Goal: Task Accomplishment & Management: Manage account settings

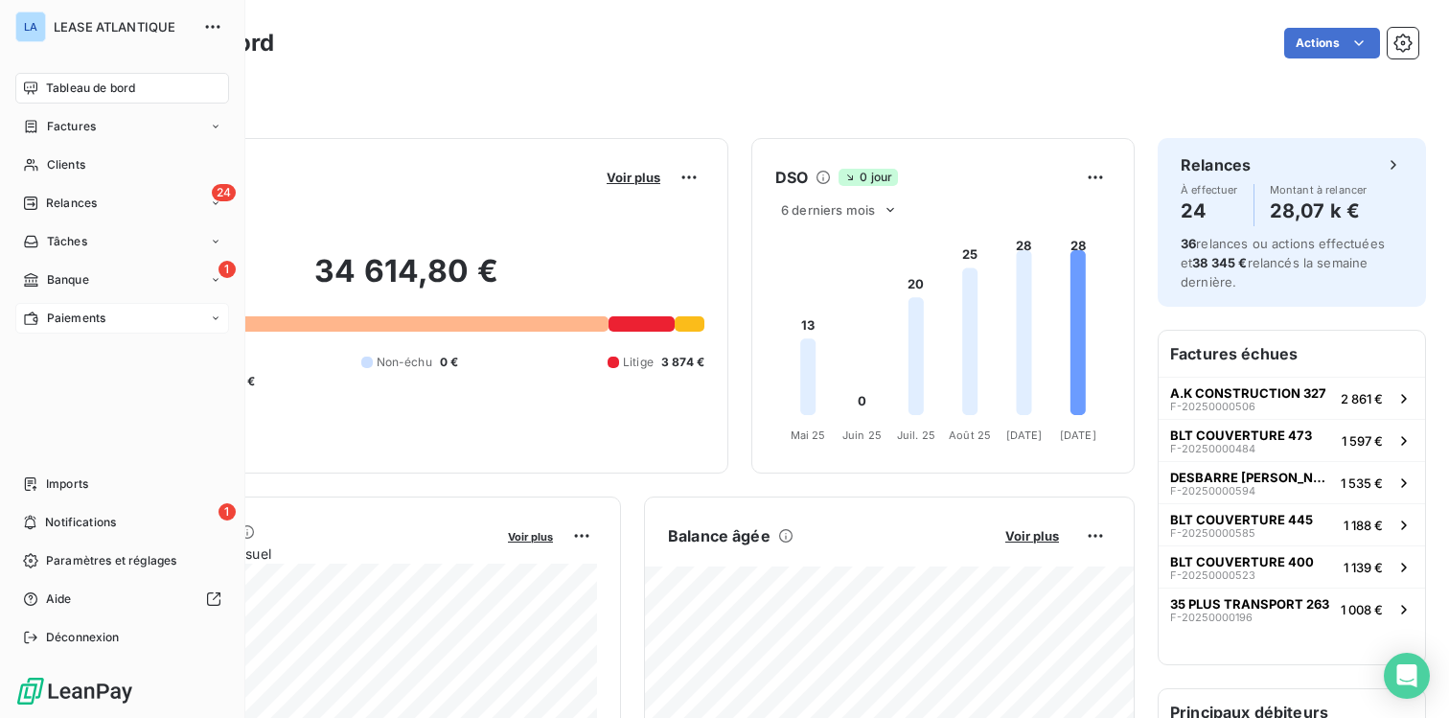
click at [79, 315] on span "Paiements" at bounding box center [76, 317] width 58 height 17
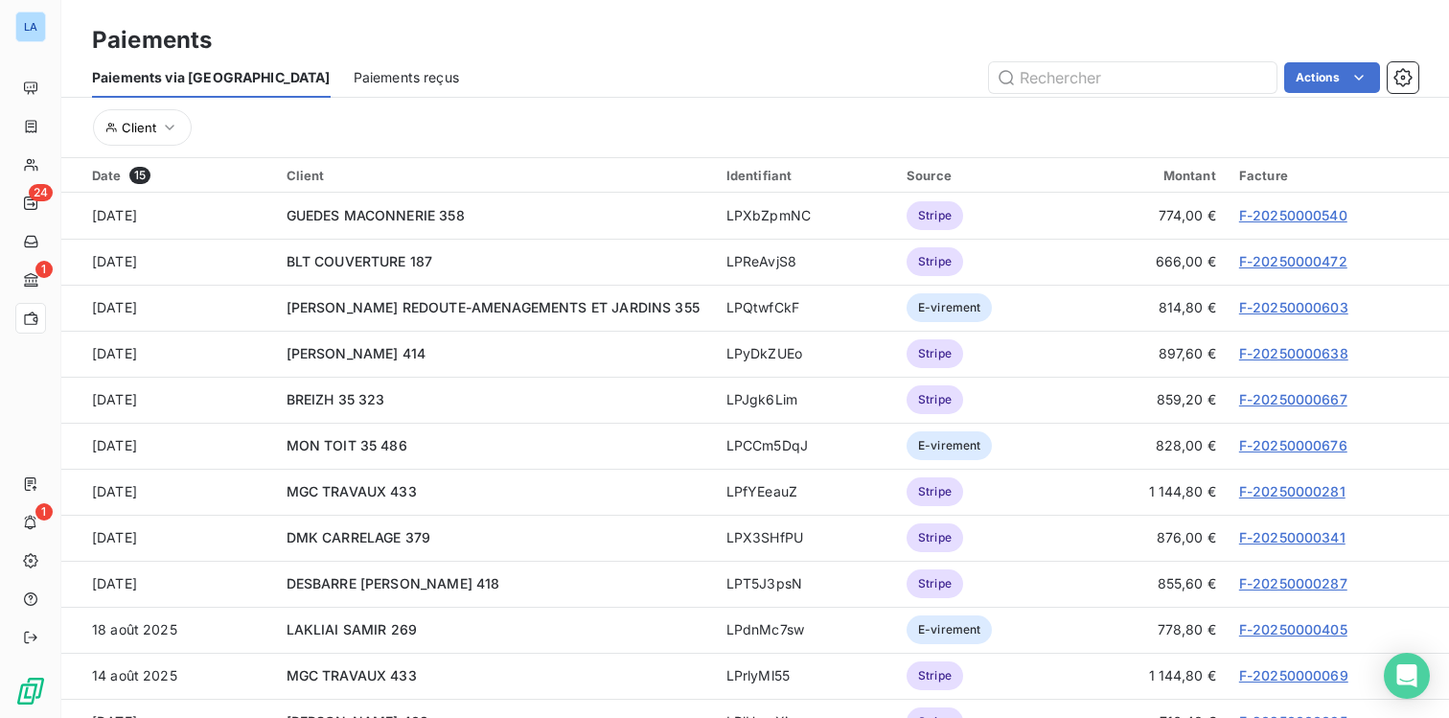
click at [354, 70] on span "Paiements reçus" at bounding box center [406, 77] width 105 height 19
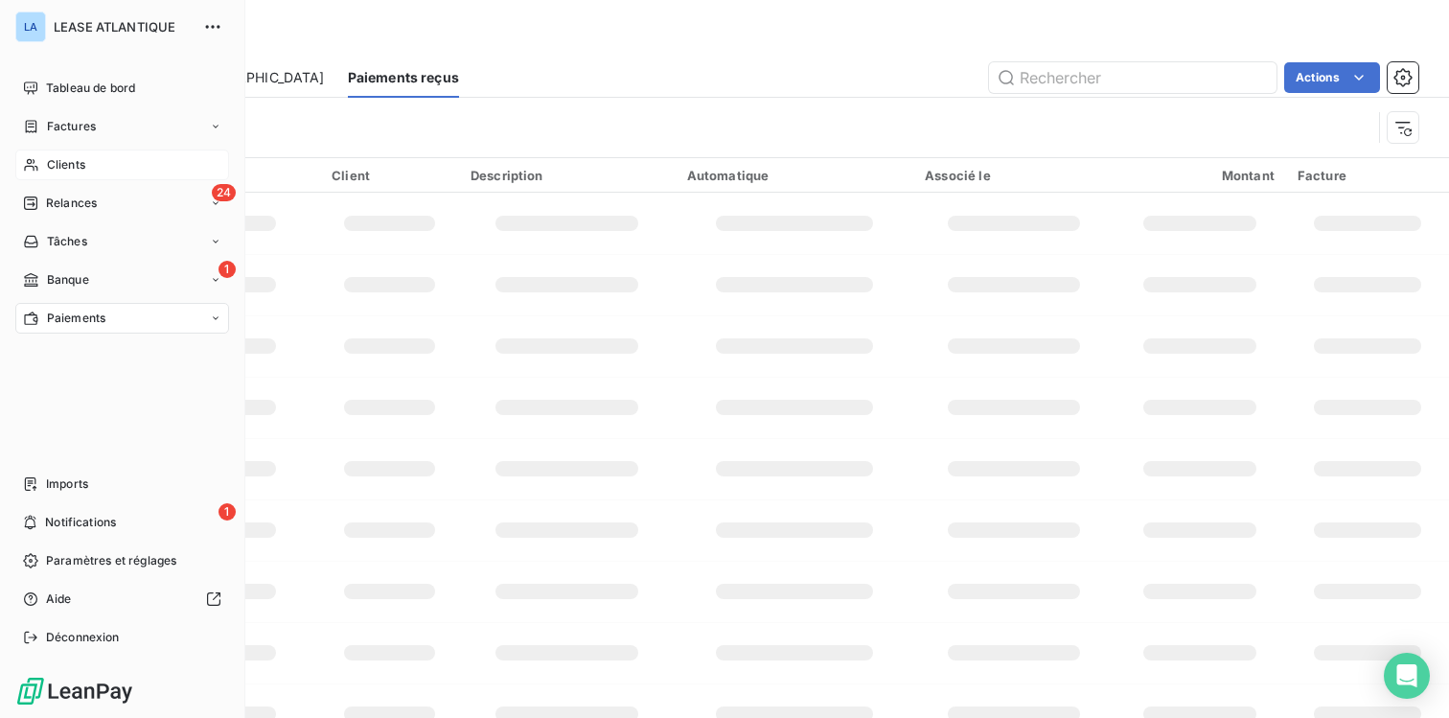
click at [63, 165] on span "Clients" at bounding box center [66, 164] width 38 height 17
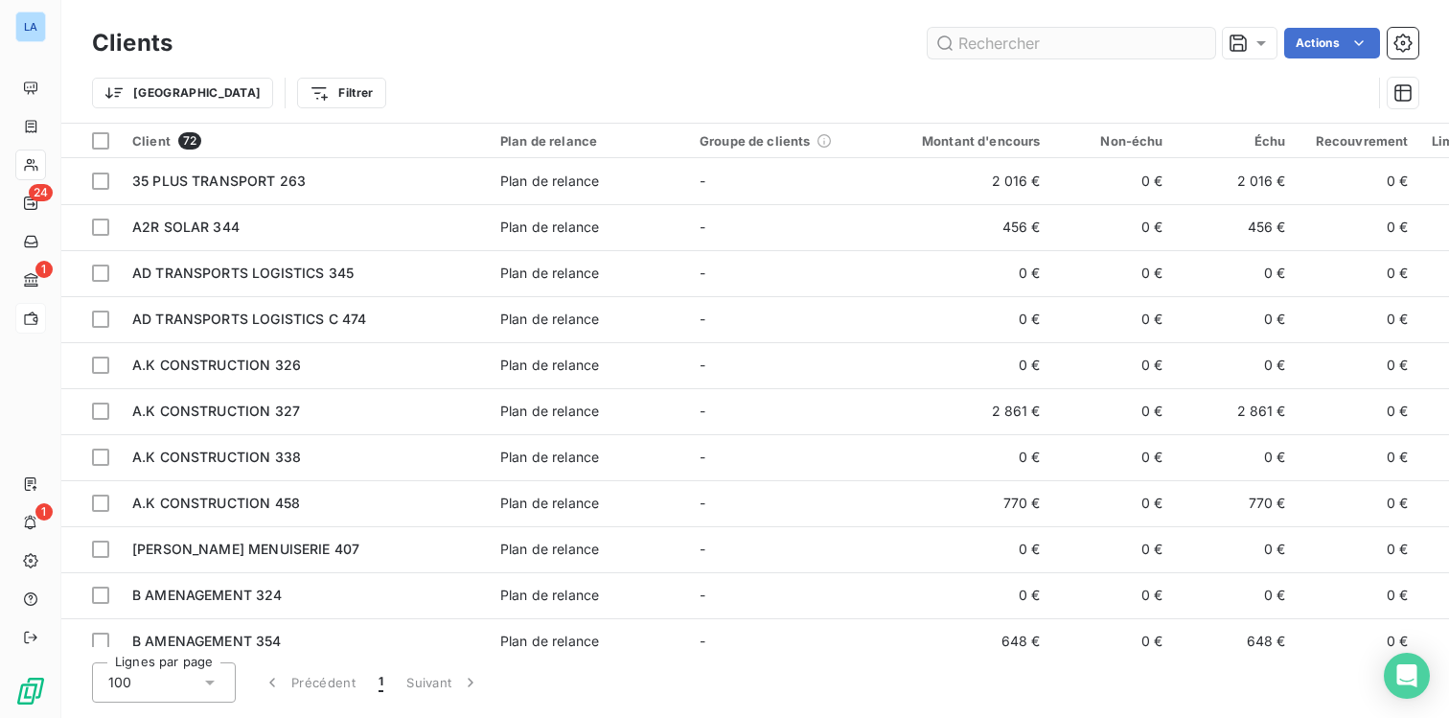
click at [1065, 50] on input "text" at bounding box center [1070, 43] width 287 height 31
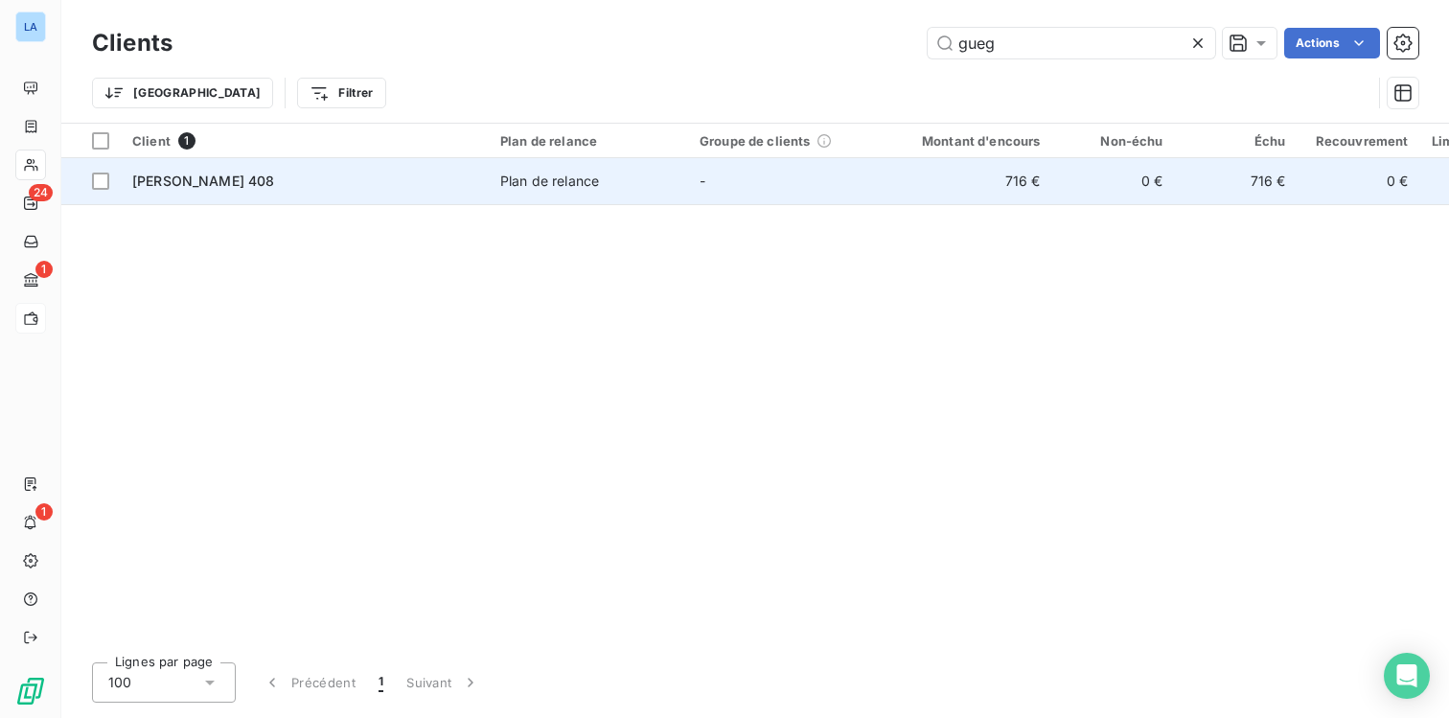
type input "gueg"
click at [226, 179] on span "[PERSON_NAME] 408" at bounding box center [203, 180] width 143 height 16
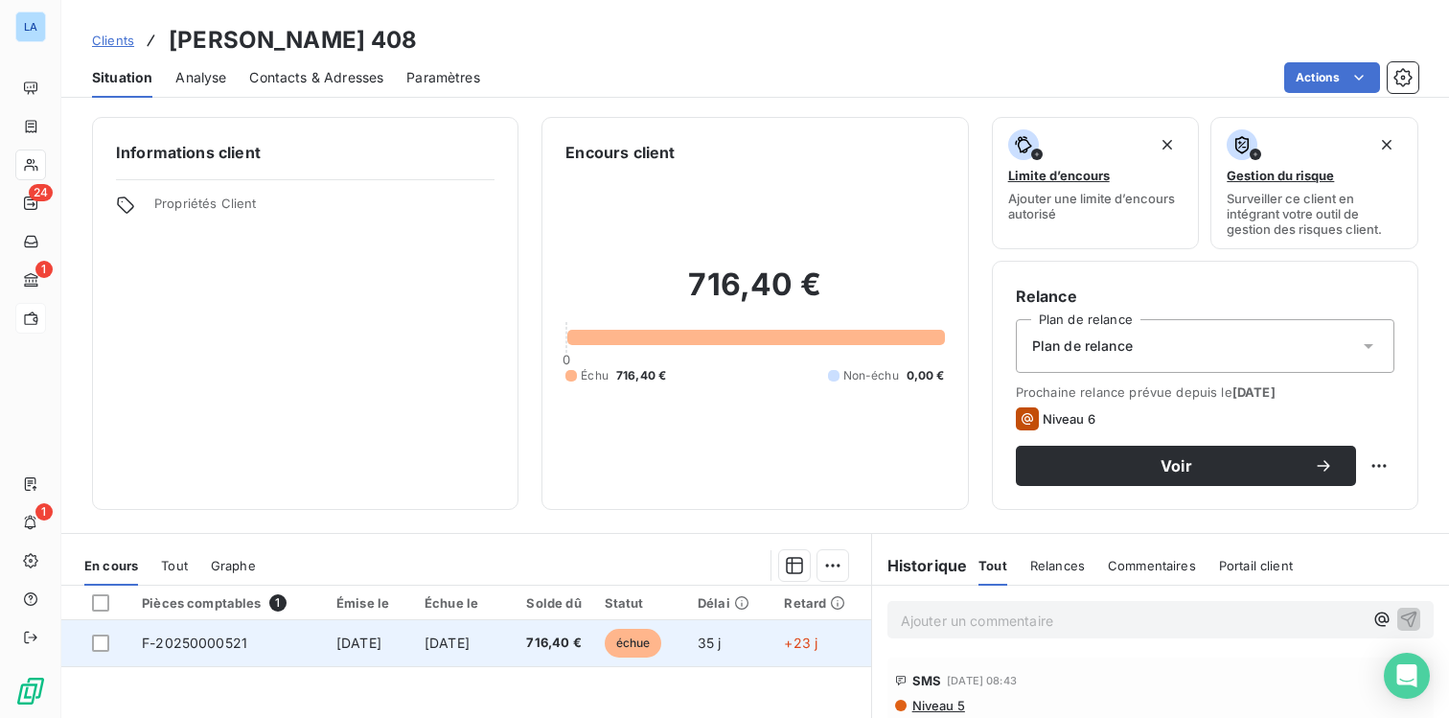
click at [172, 644] on span "F-20250000521" at bounding box center [194, 642] width 105 height 16
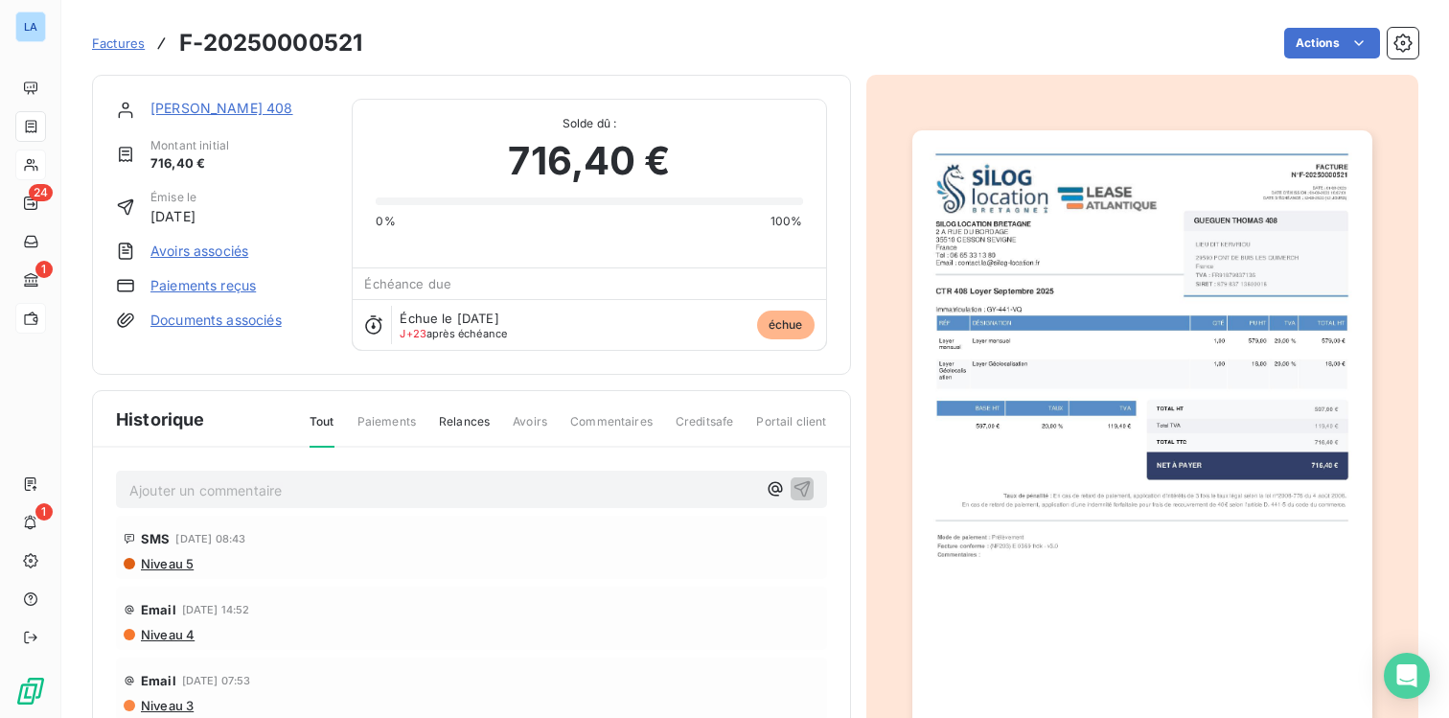
click at [203, 286] on link "Paiements reçus" at bounding box center [202, 285] width 105 height 19
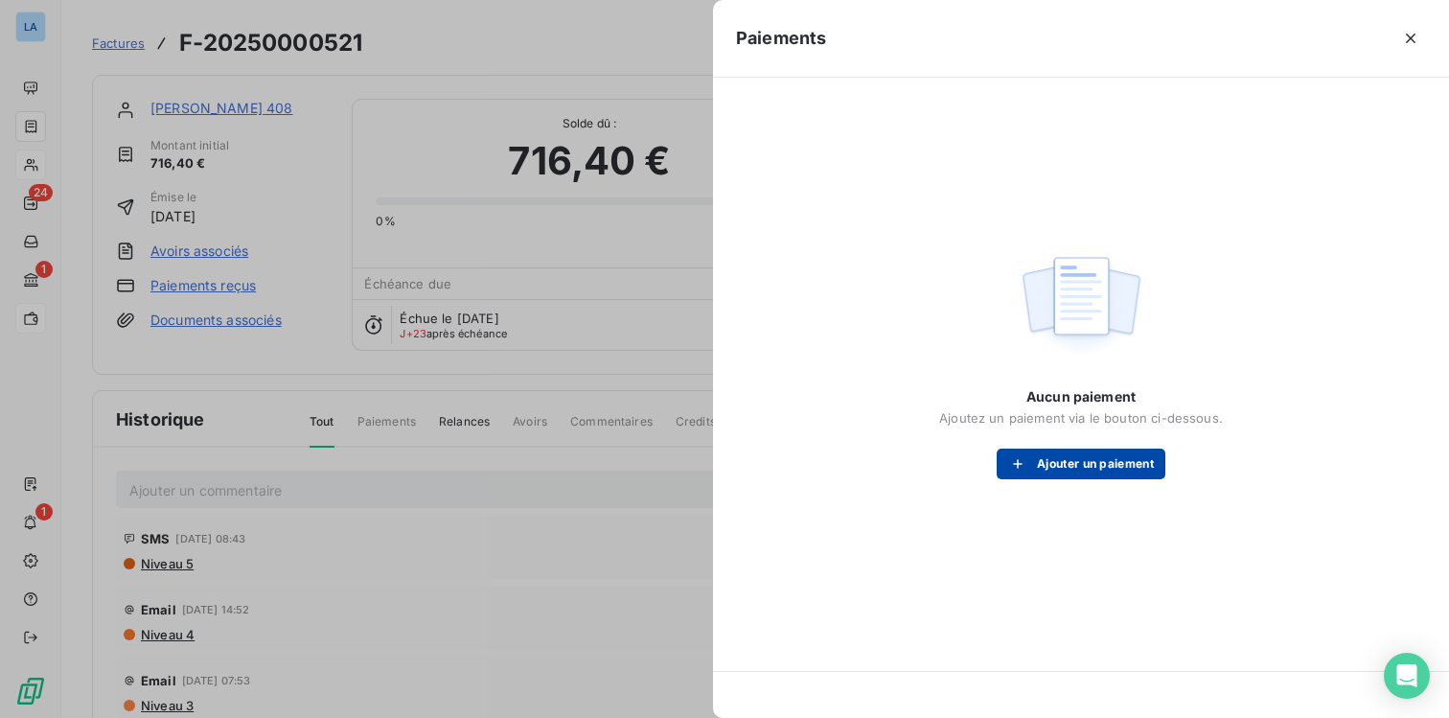
click at [1064, 461] on button "Ajouter un paiement" at bounding box center [1080, 463] width 169 height 31
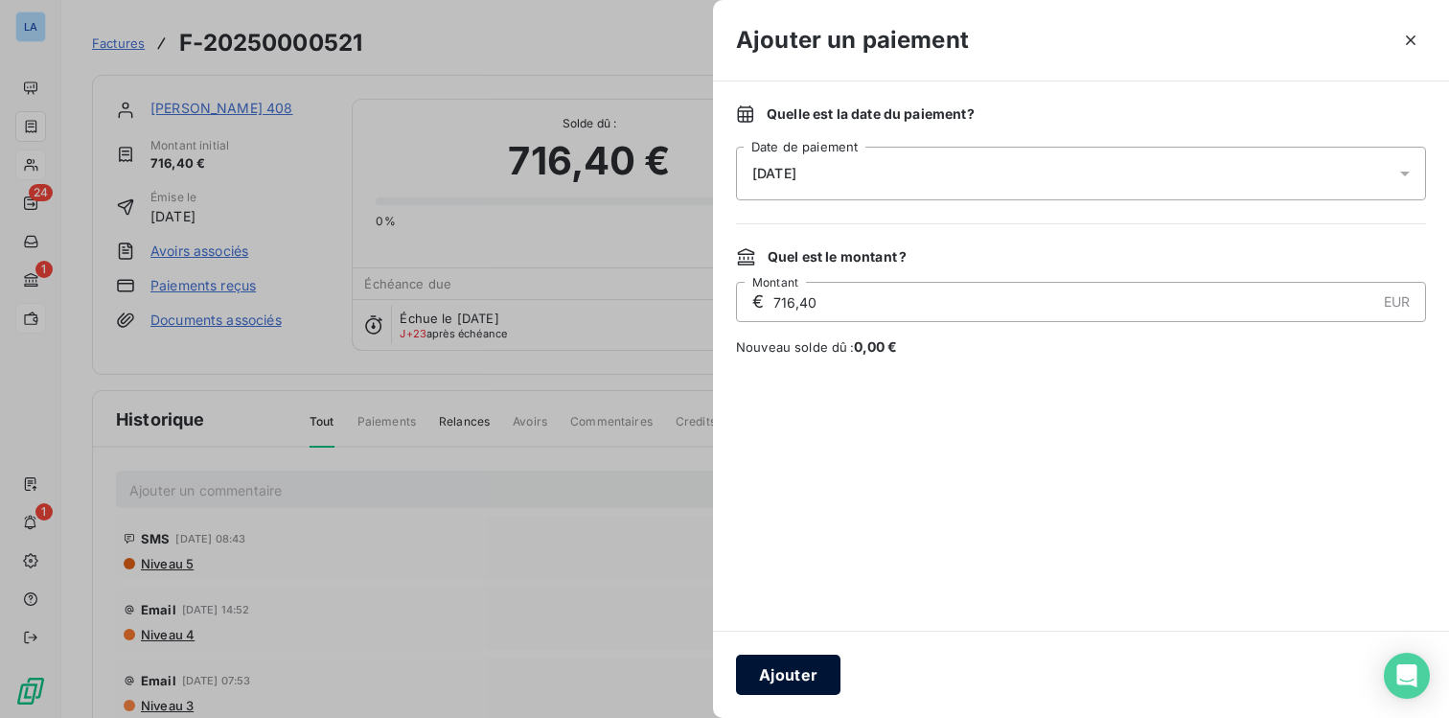
click at [789, 678] on button "Ajouter" at bounding box center [788, 674] width 104 height 40
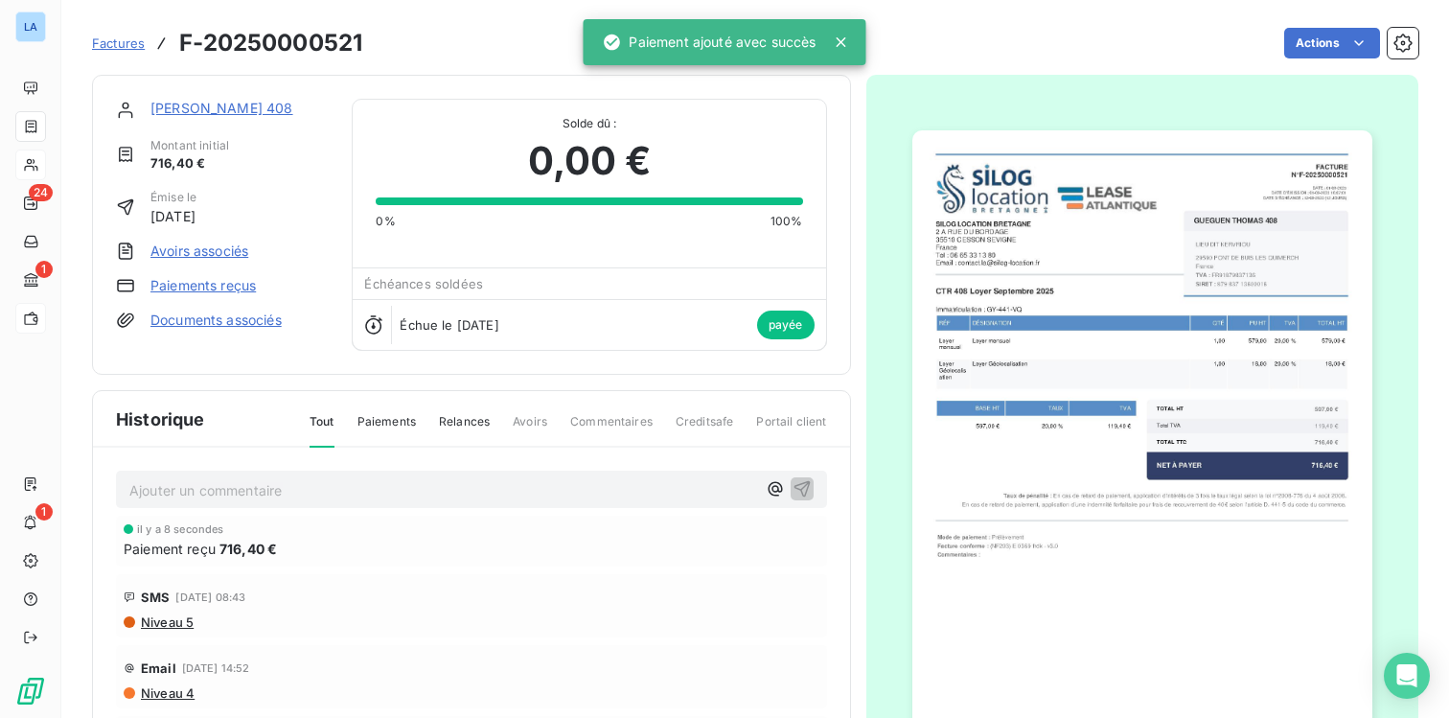
click at [228, 484] on p "Ajouter un commentaire ﻿" at bounding box center [442, 490] width 627 height 24
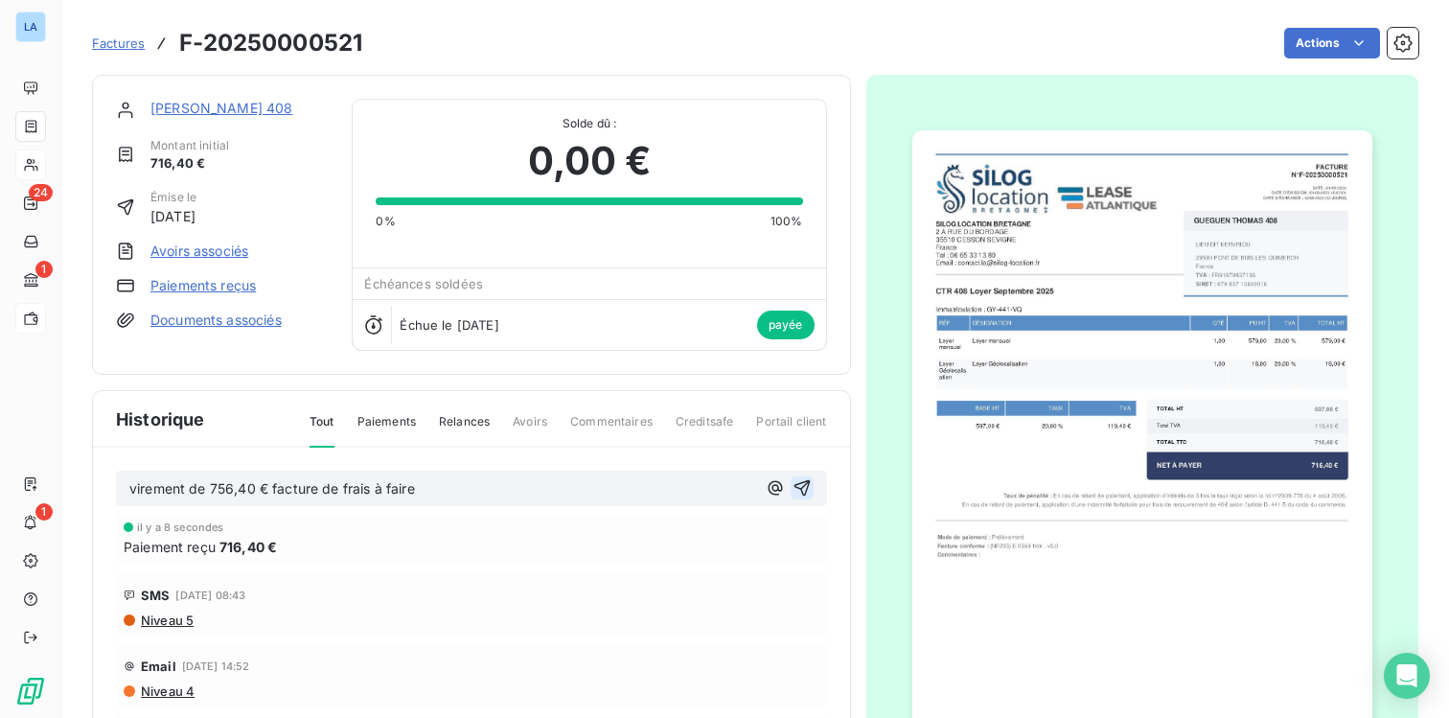
click at [801, 482] on icon "button" at bounding box center [801, 487] width 19 height 19
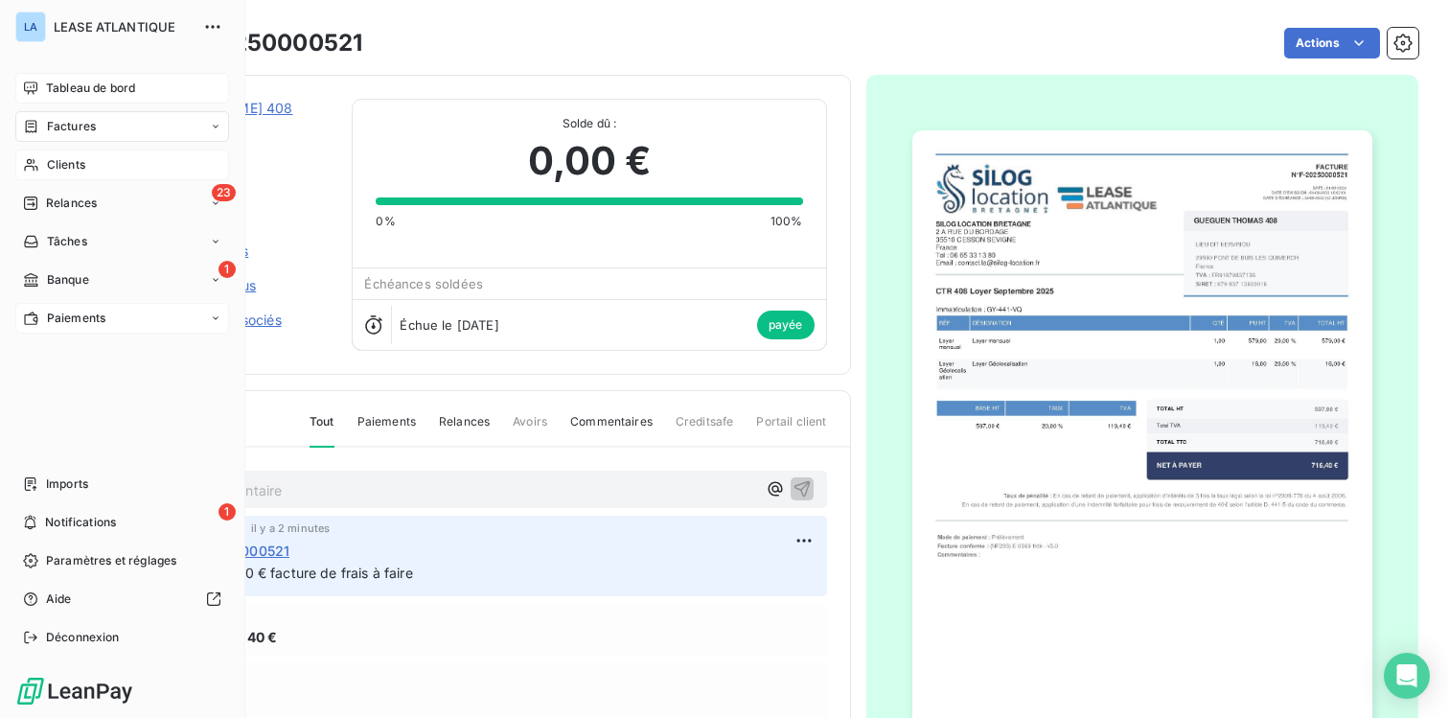
click at [83, 88] on span "Tableau de bord" at bounding box center [90, 88] width 89 height 17
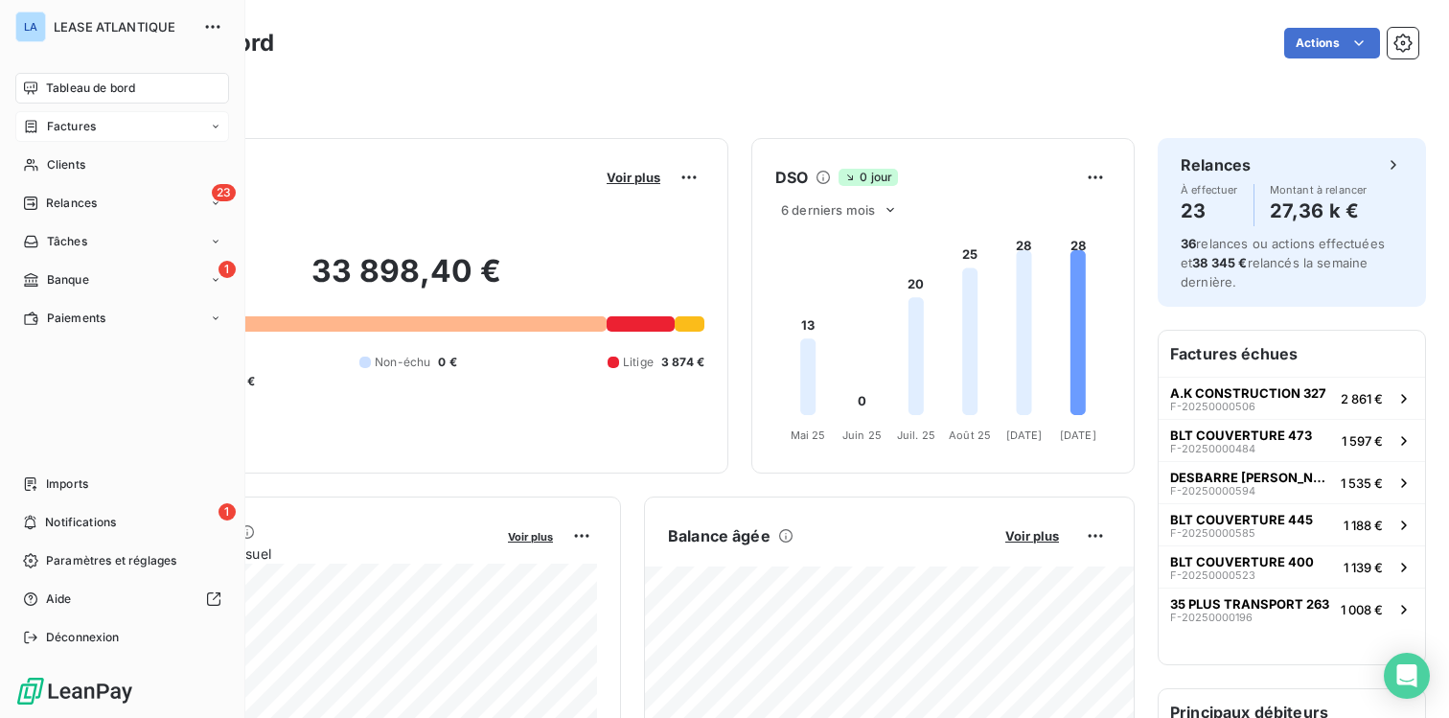
click at [61, 125] on span "Factures" at bounding box center [71, 126] width 49 height 17
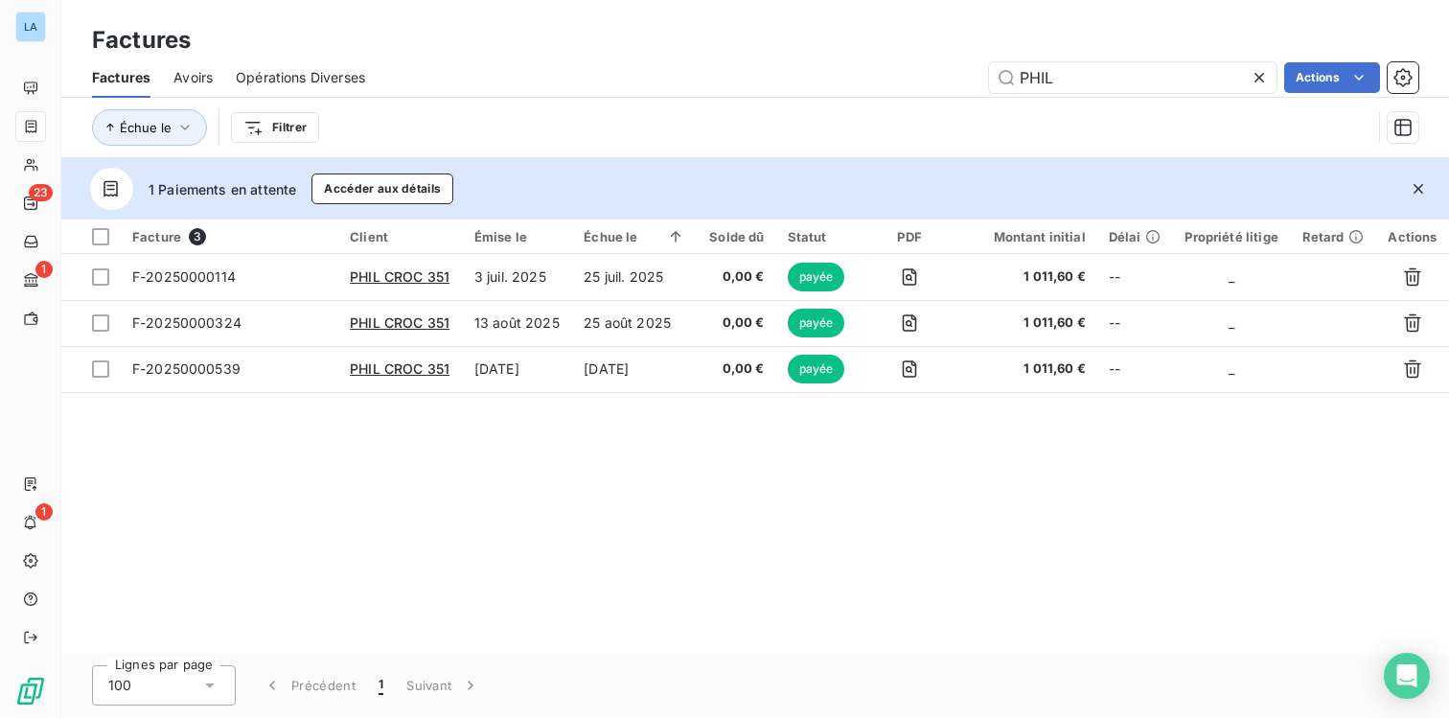
click at [1263, 76] on icon at bounding box center [1258, 77] width 19 height 19
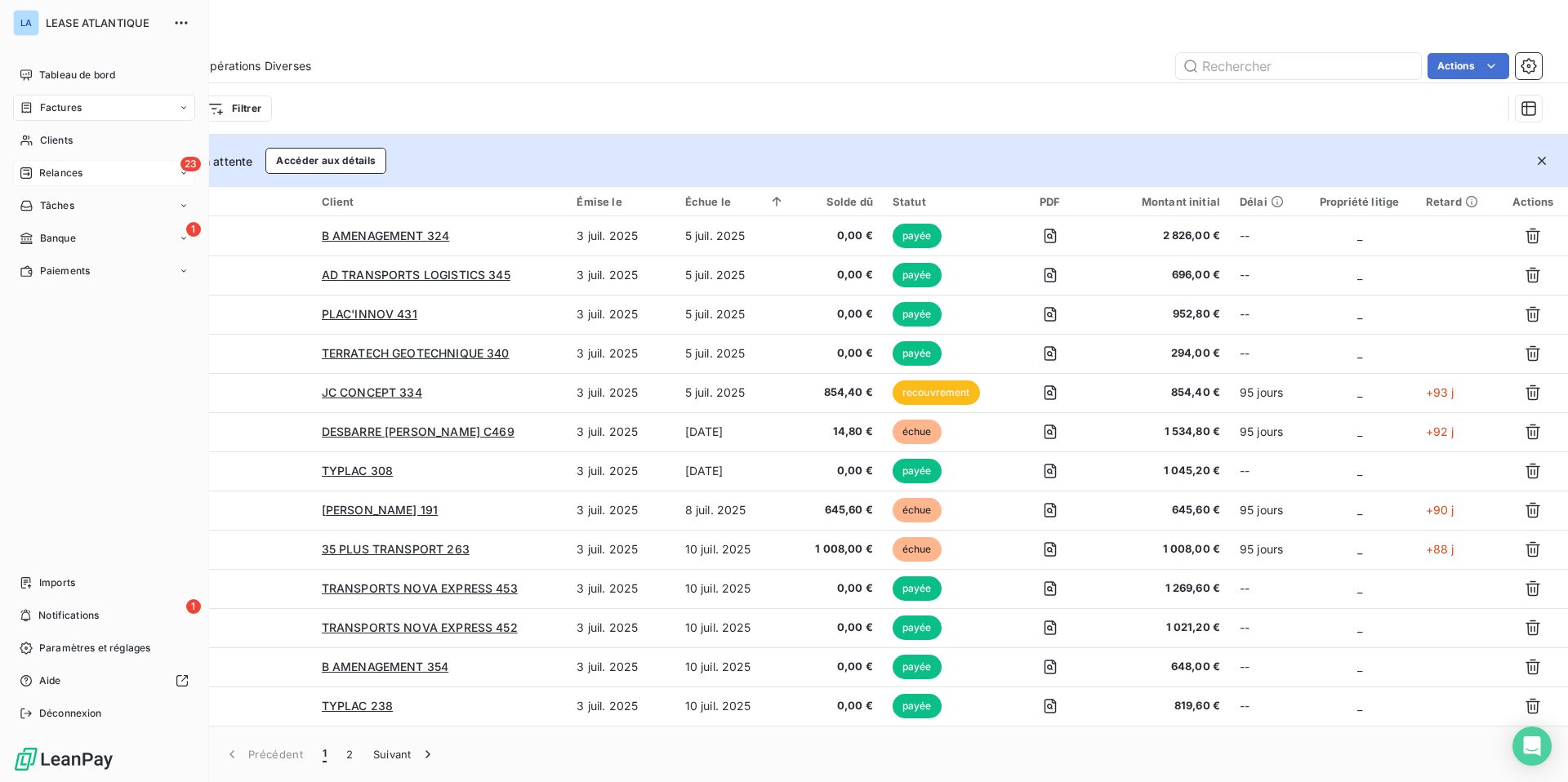
click at [59, 171] on span "Relances" at bounding box center [61, 172] width 43 height 14
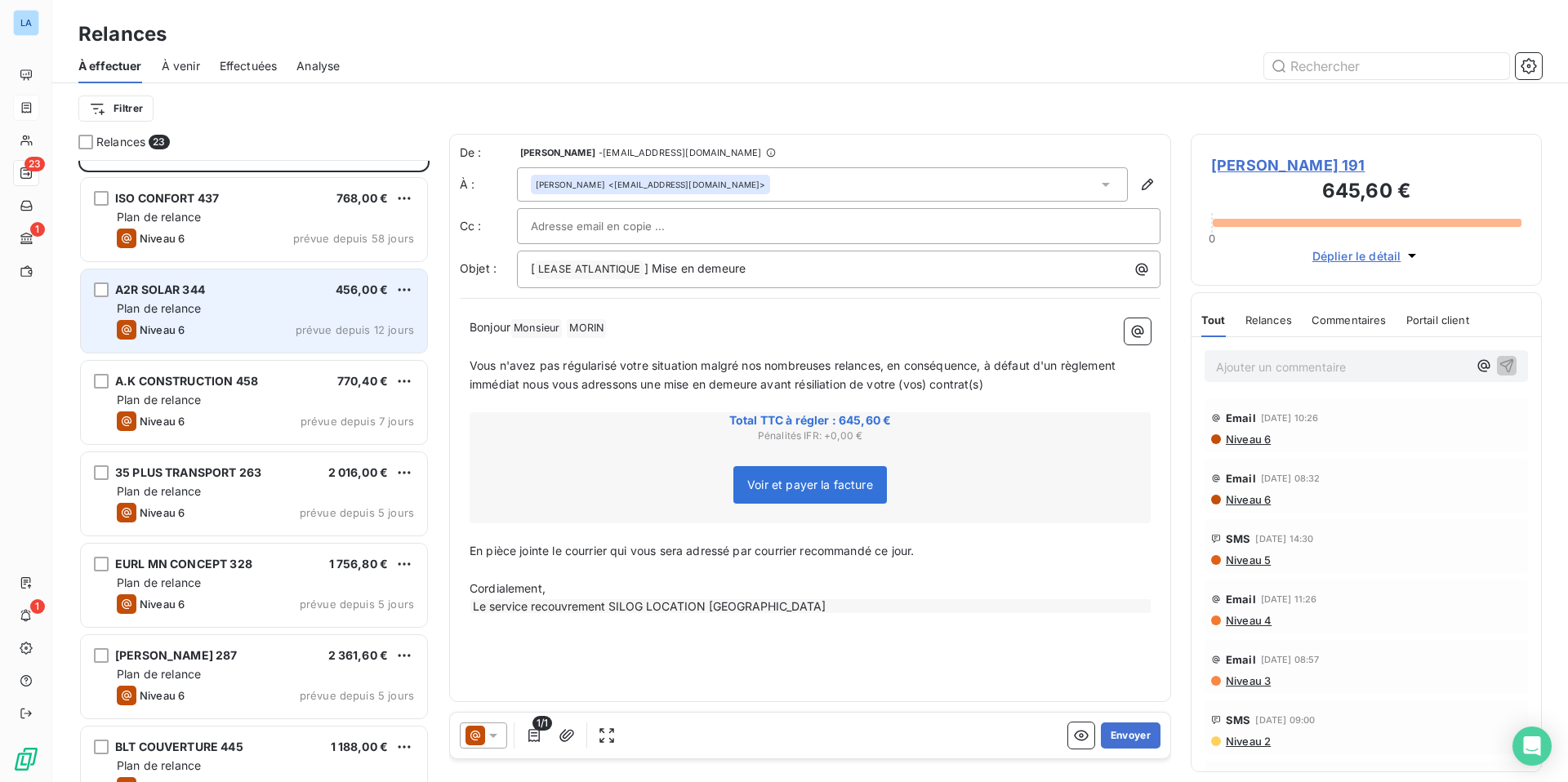
scroll to position [81, 0]
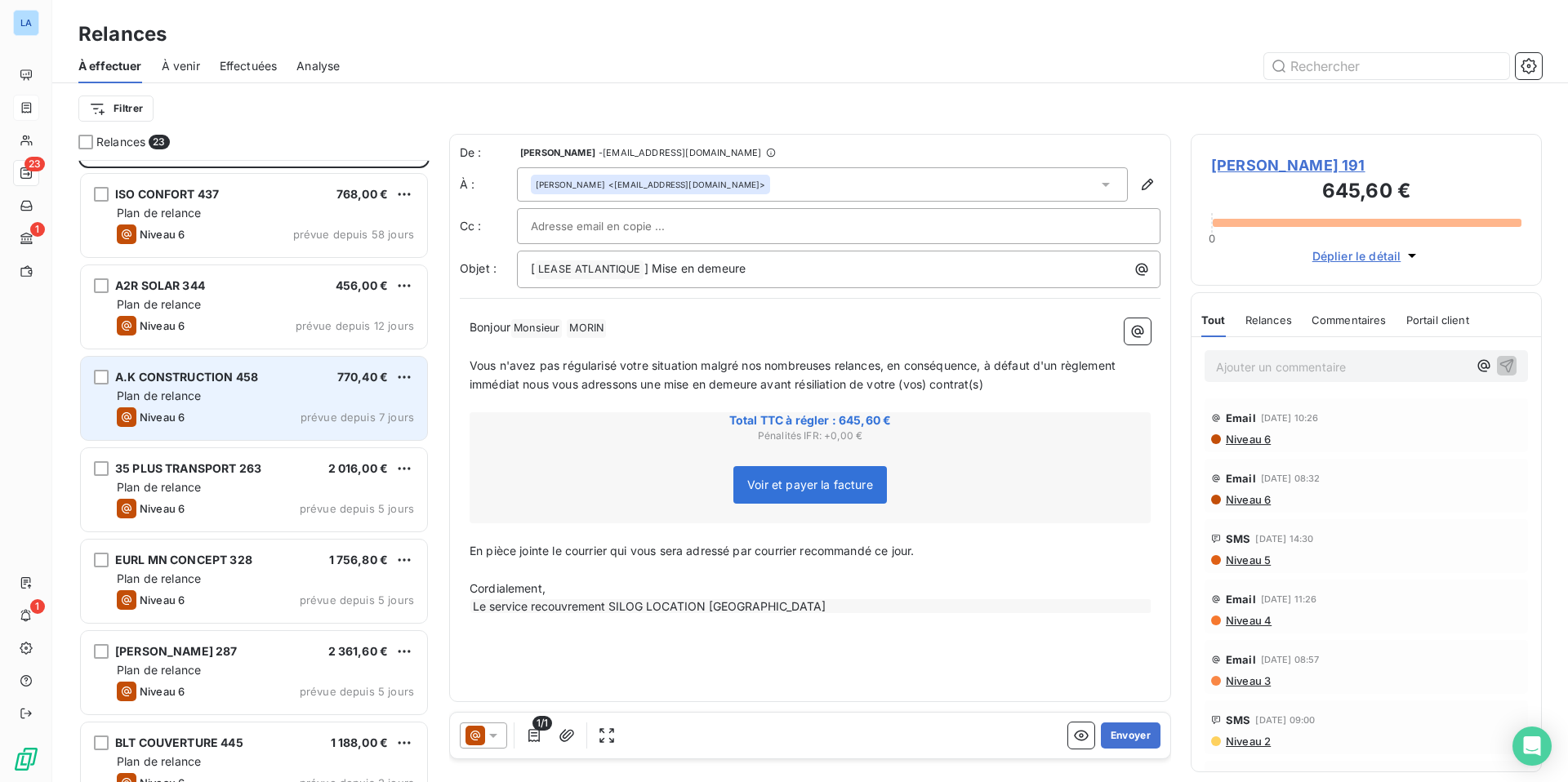
click at [342, 417] on span "prévue depuis 7 jours" at bounding box center [357, 417] width 113 height 13
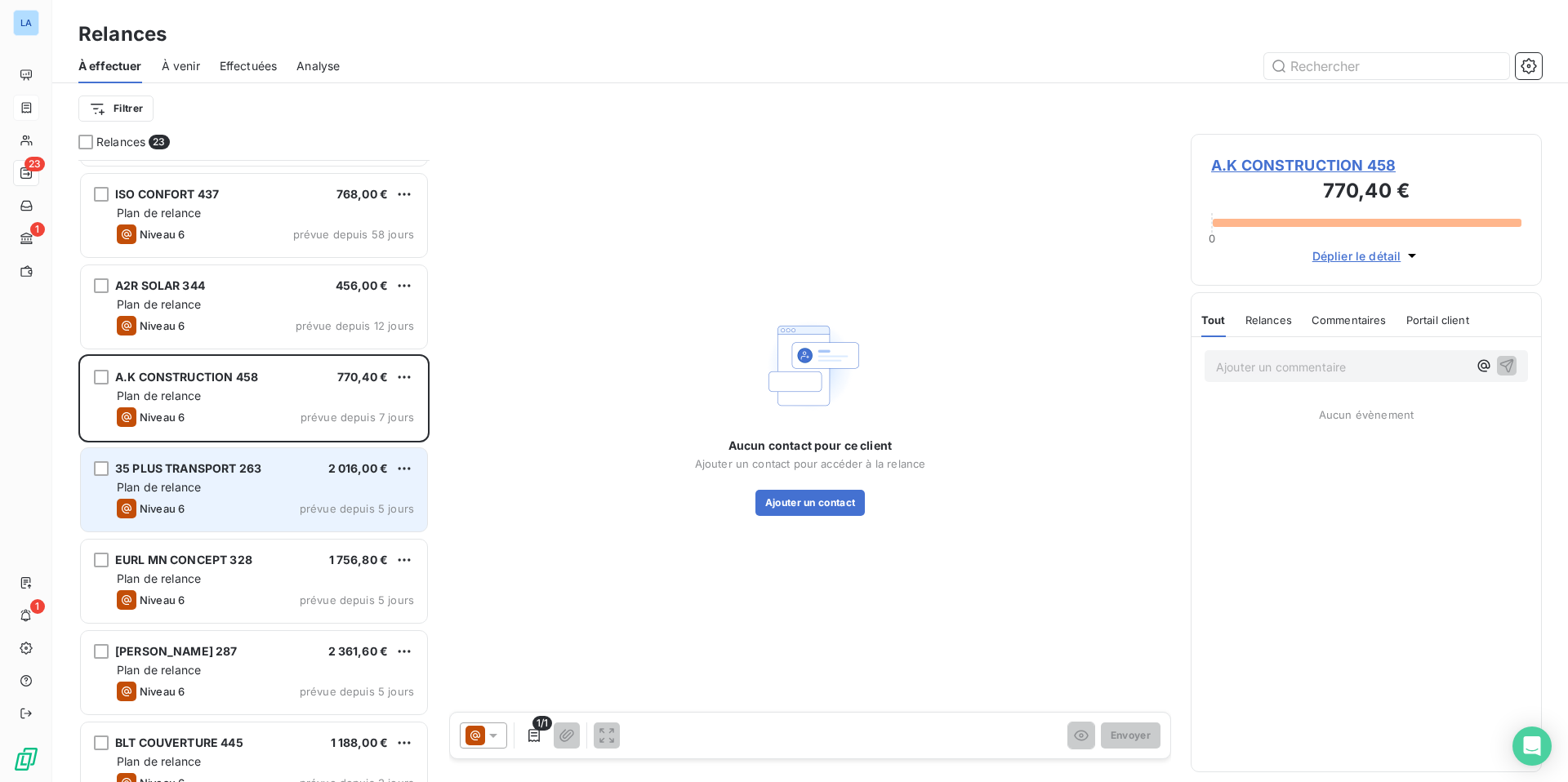
click at [347, 493] on div "Plan de relance" at bounding box center [265, 486] width 297 height 16
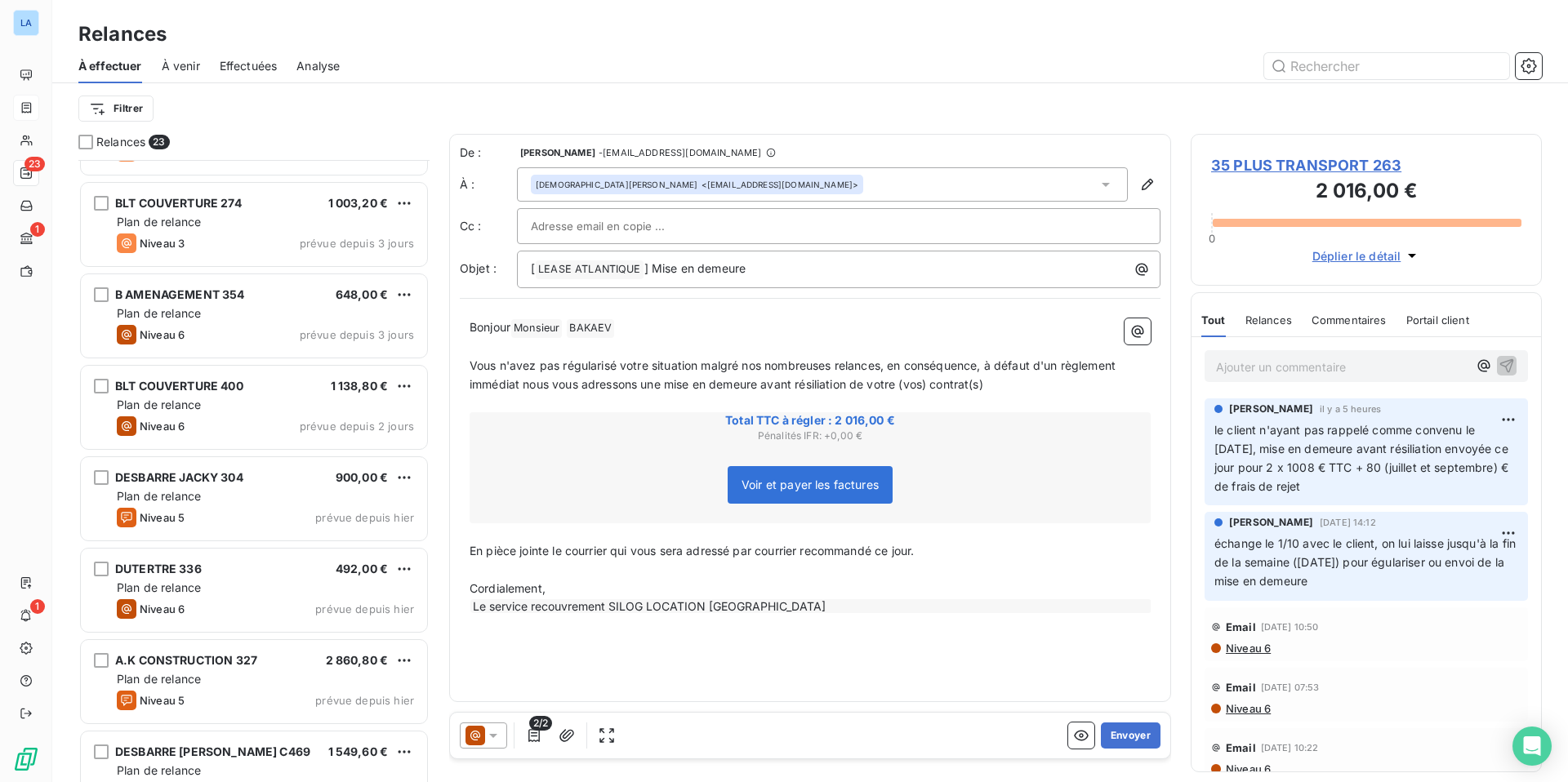
scroll to position [895, 0]
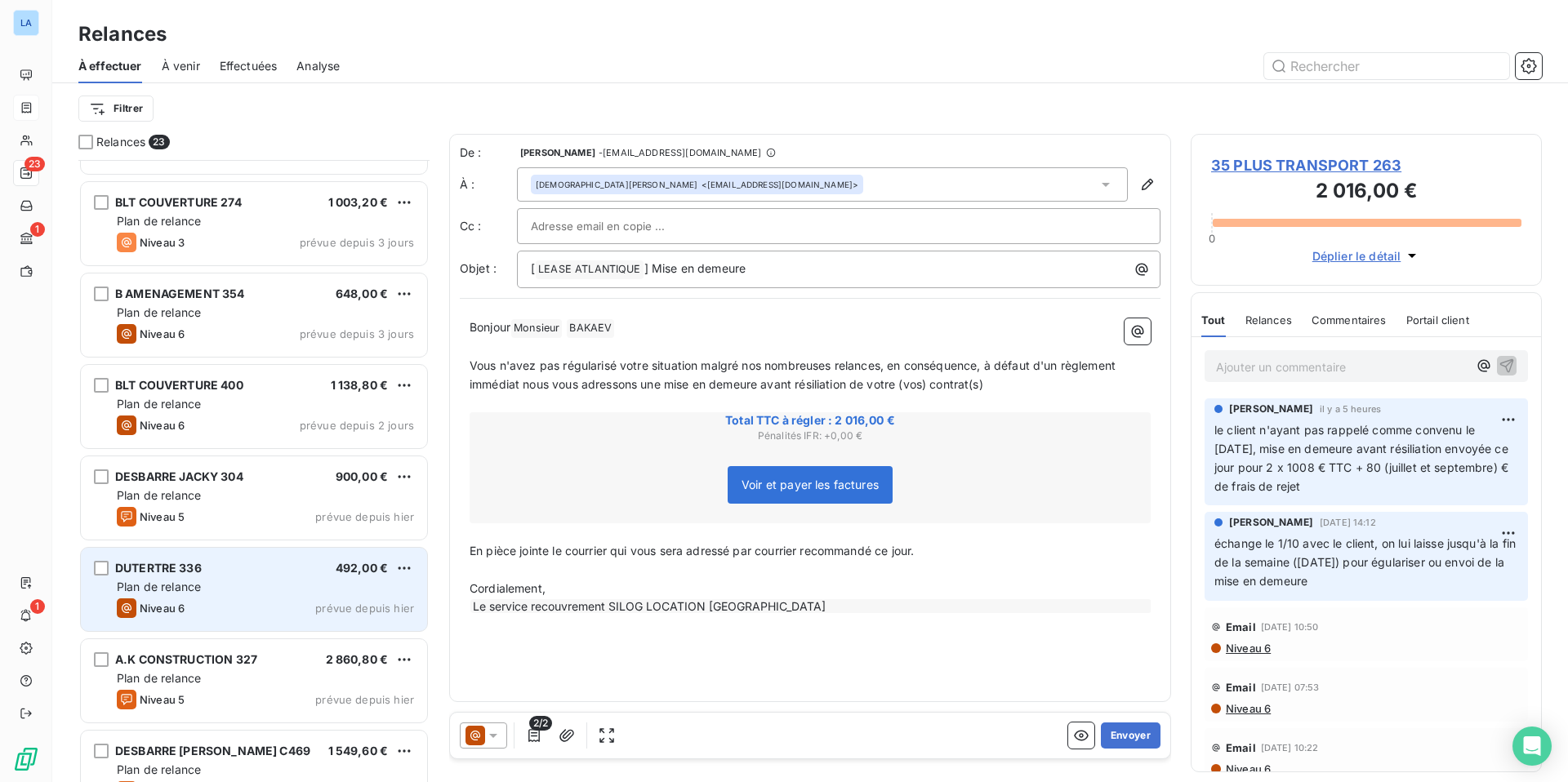
click at [324, 584] on div "Plan de relance" at bounding box center [265, 586] width 297 height 16
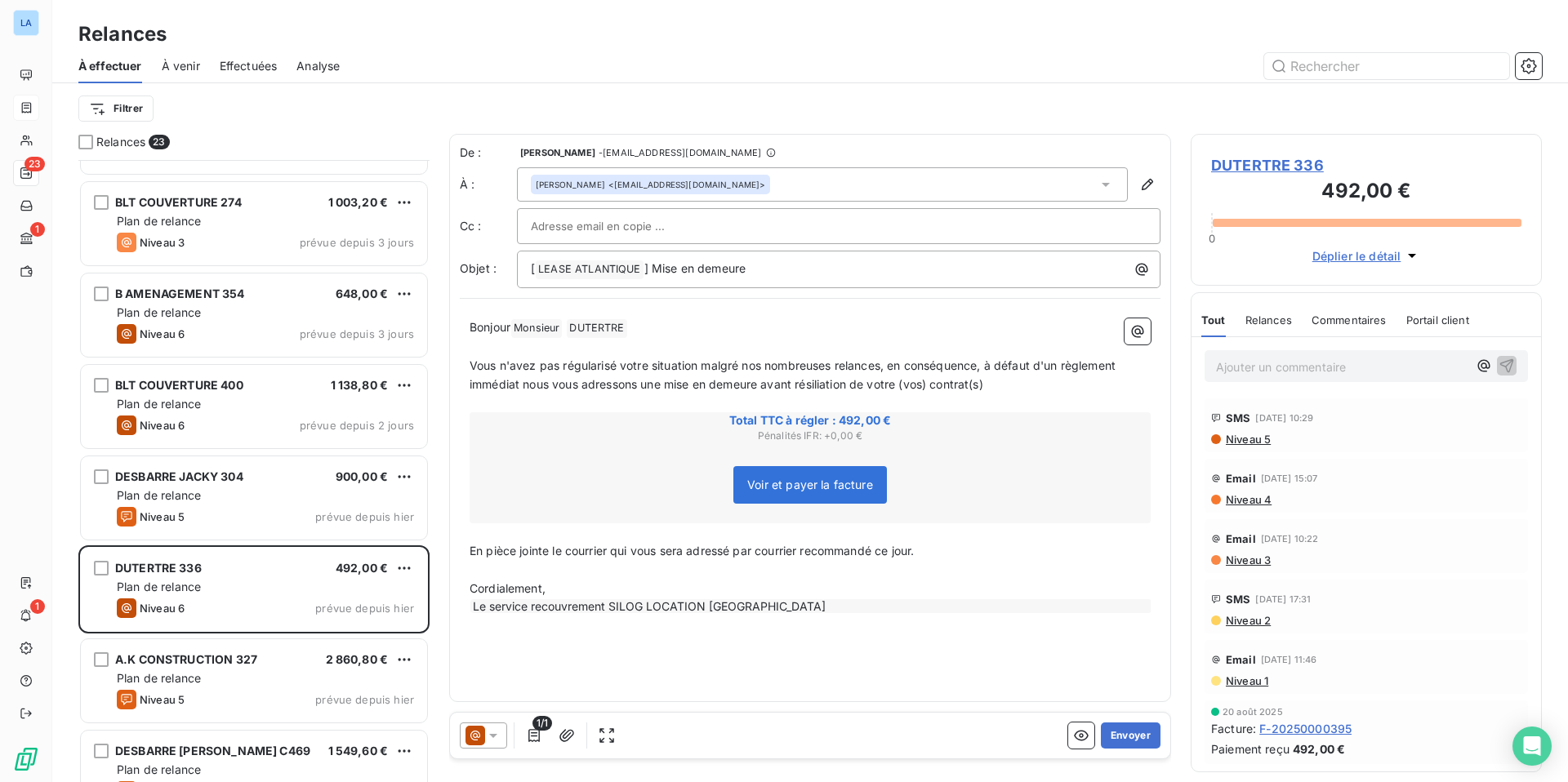
click at [1234, 317] on span "Commentaires" at bounding box center [1349, 319] width 75 height 13
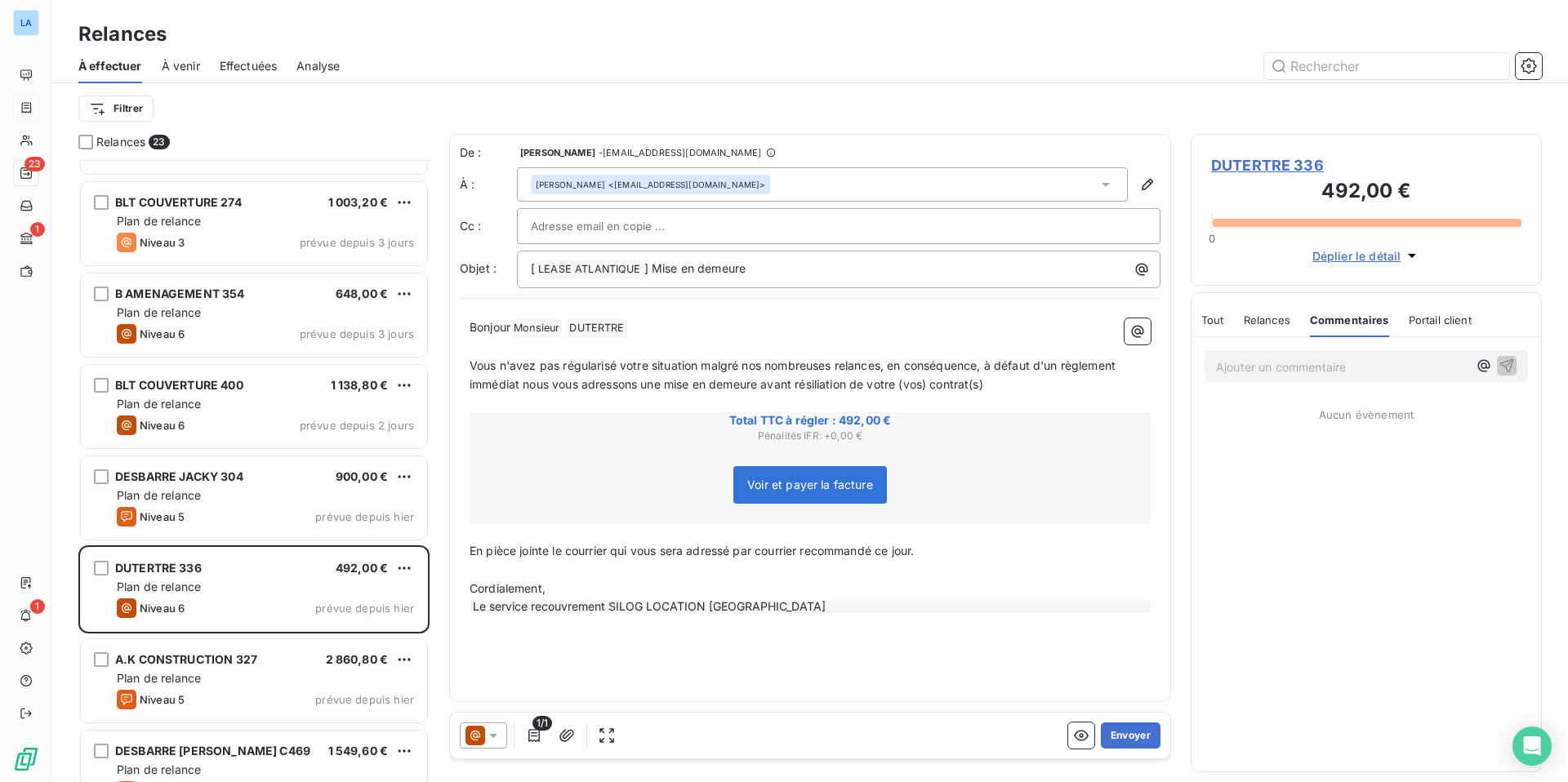
click at [1234, 368] on p "Ajouter un commentaire ﻿" at bounding box center [1341, 367] width 251 height 20
click at [1213, 361] on div "Le règlement sera fait fin de semaine ou début semaine prochaine" at bounding box center [1365, 374] width 323 height 49
click at [1213, 364] on div "Le règlement sera fait fin de semaine ou début semaine prochaine" at bounding box center [1365, 374] width 323 height 49
click at [1216, 366] on span "Le règlement sera fait fin de semaine ou début semaine prochaine" at bounding box center [1345, 375] width 258 height 32
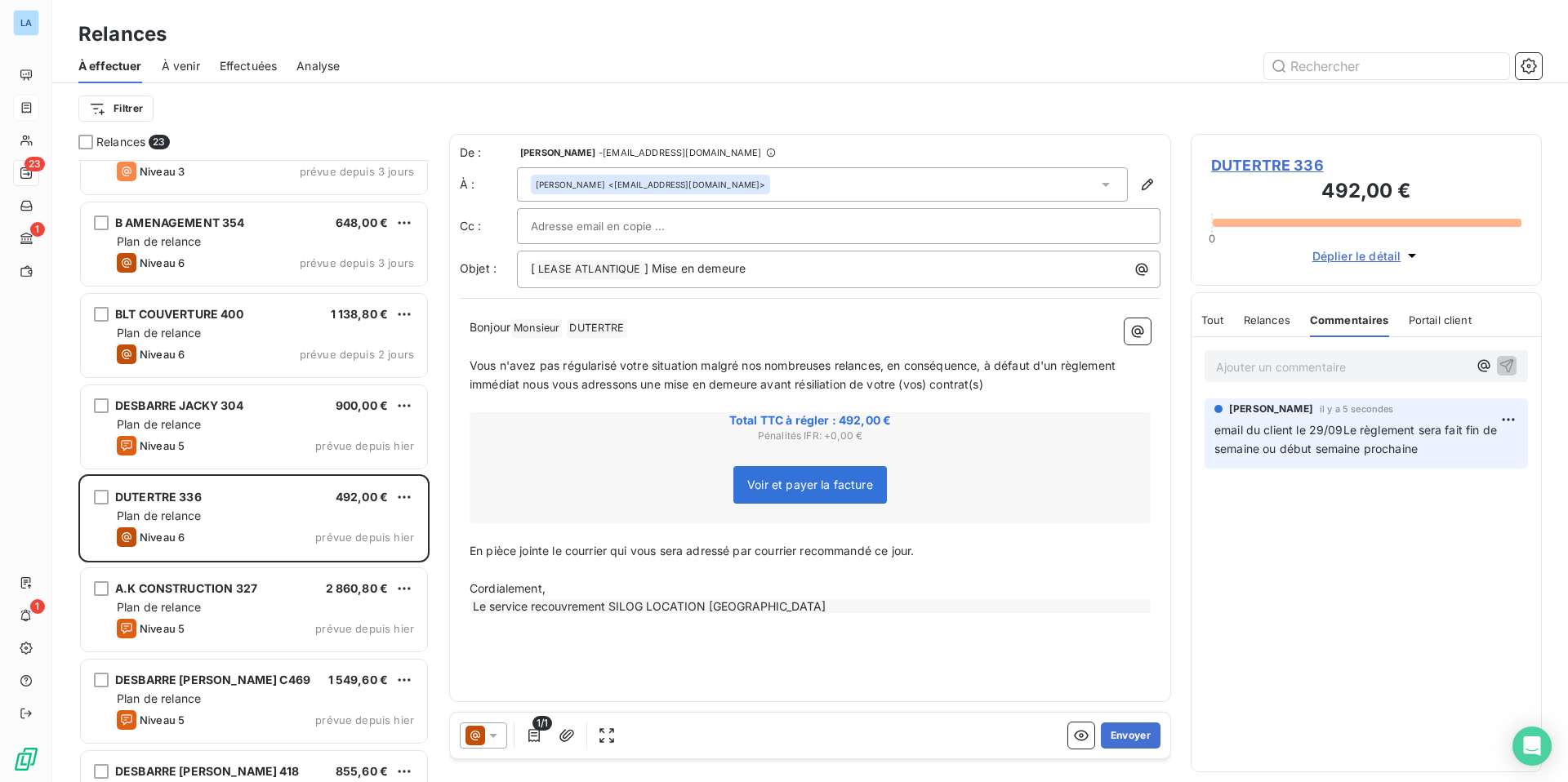
scroll to position [971, 0]
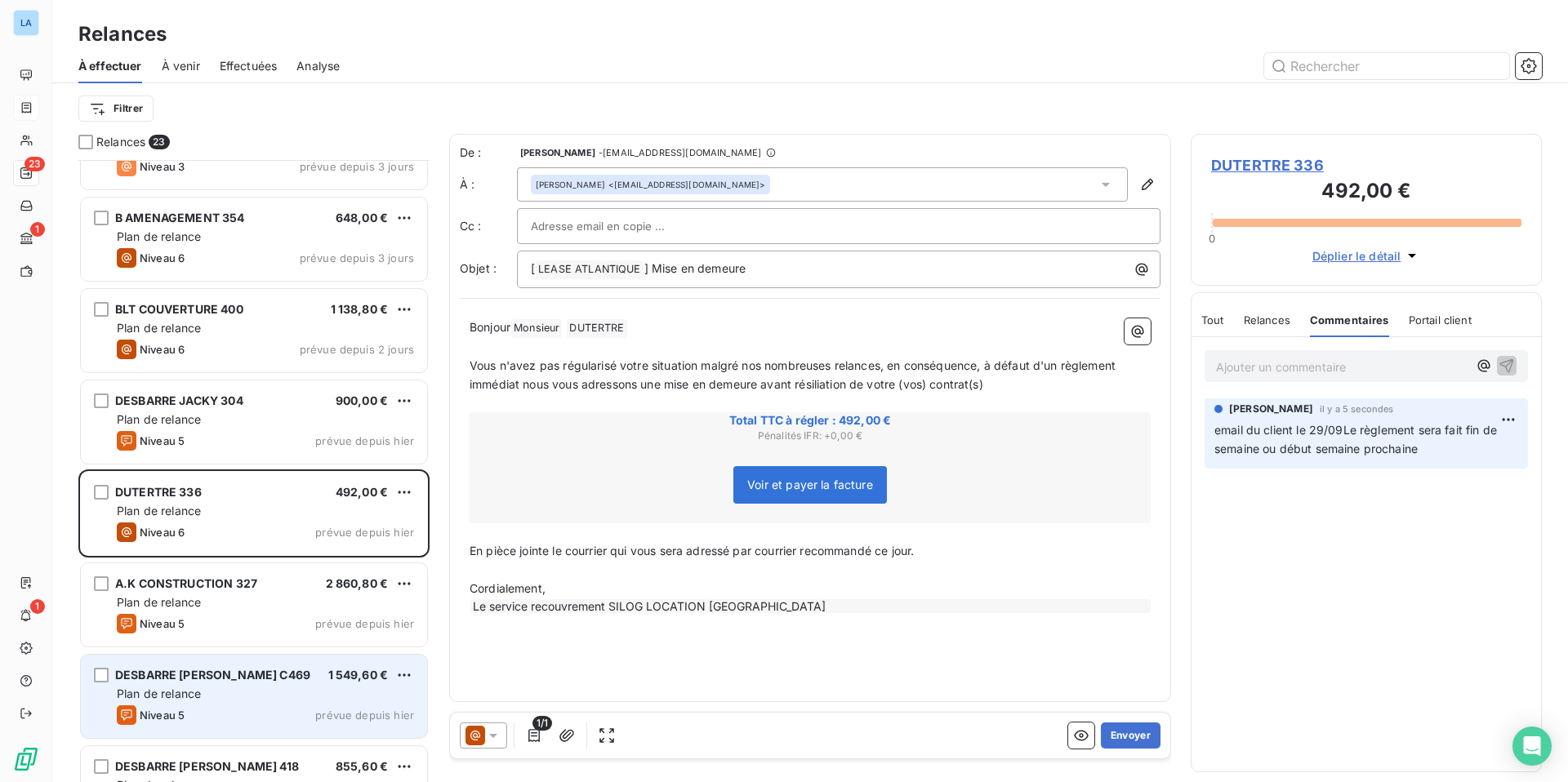
click at [263, 611] on div "Plan de relance" at bounding box center [265, 693] width 297 height 16
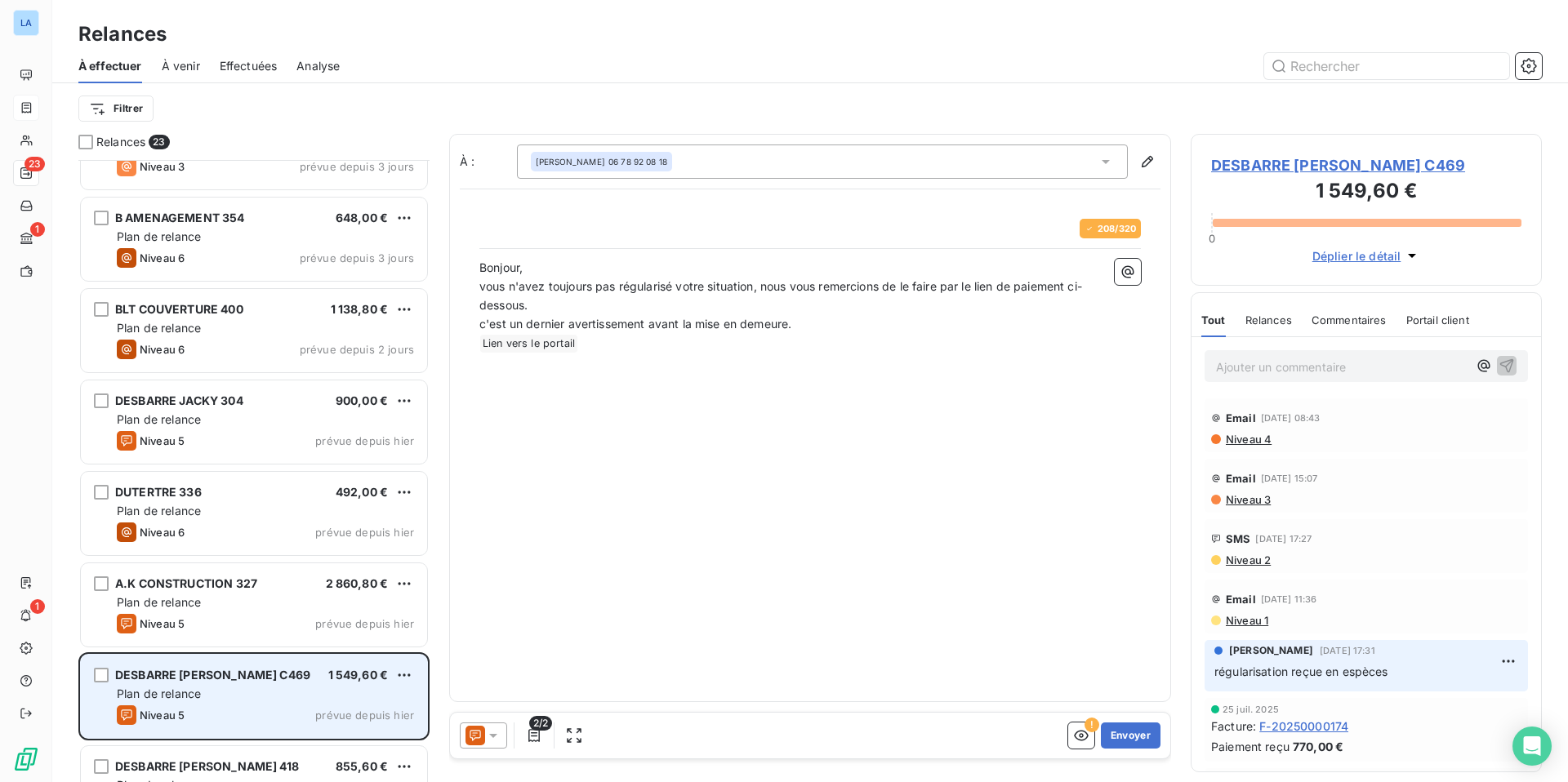
scroll to position [622, 351]
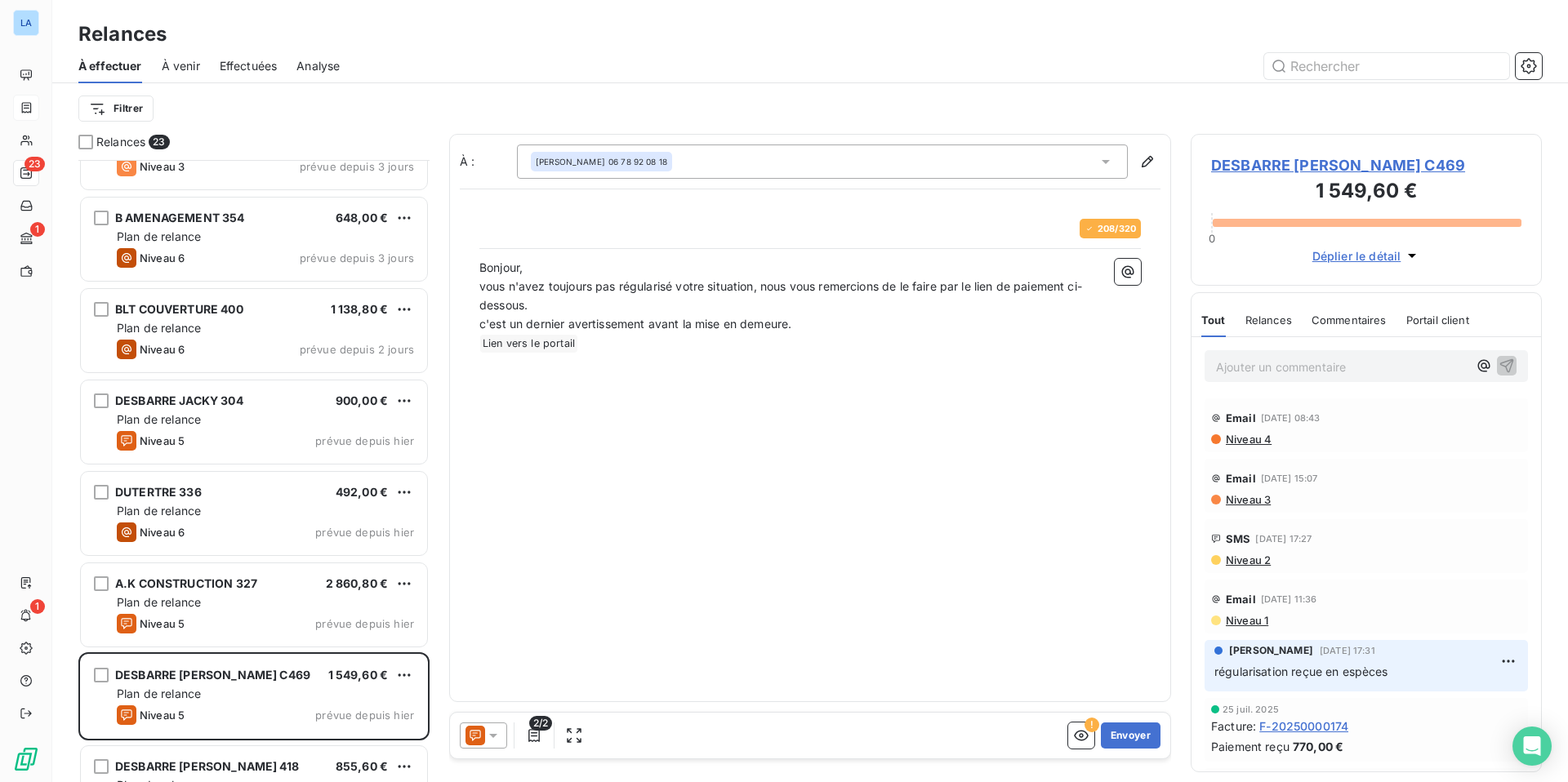
click at [1234, 362] on p "Ajouter un commentaire ﻿" at bounding box center [1341, 367] width 251 height 20
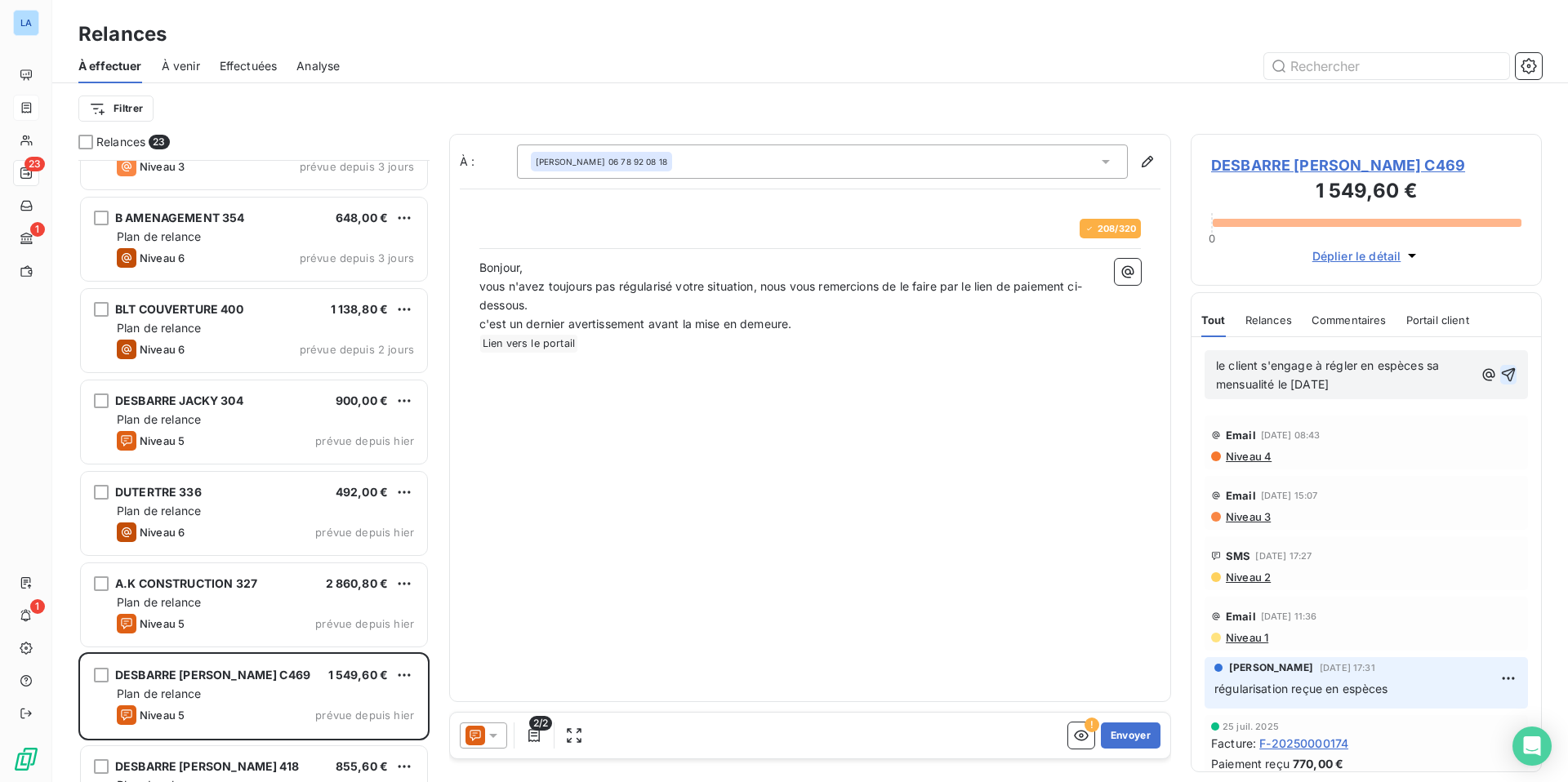
click at [1234, 373] on icon "button" at bounding box center [1507, 374] width 16 height 16
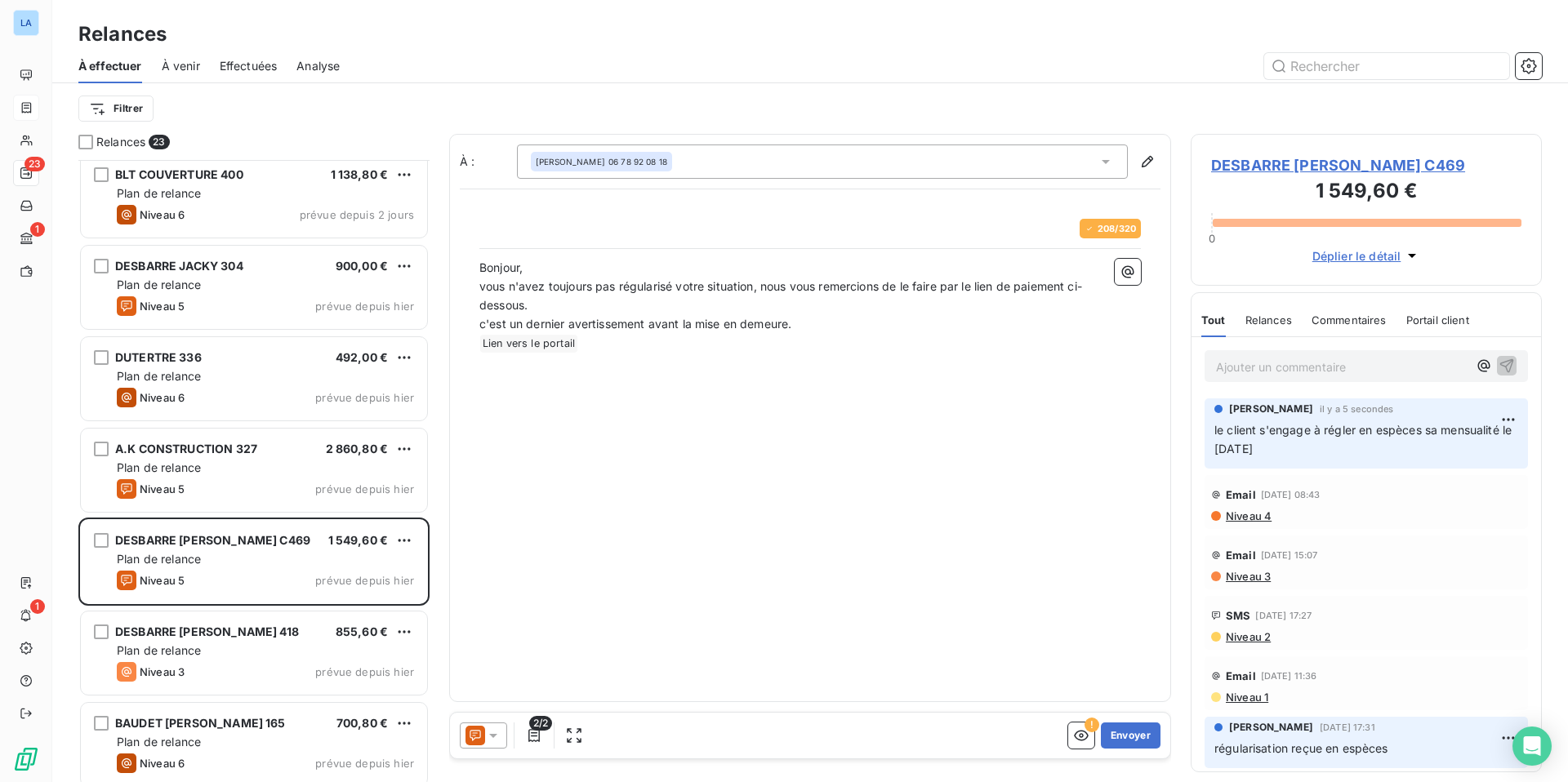
scroll to position [1109, 0]
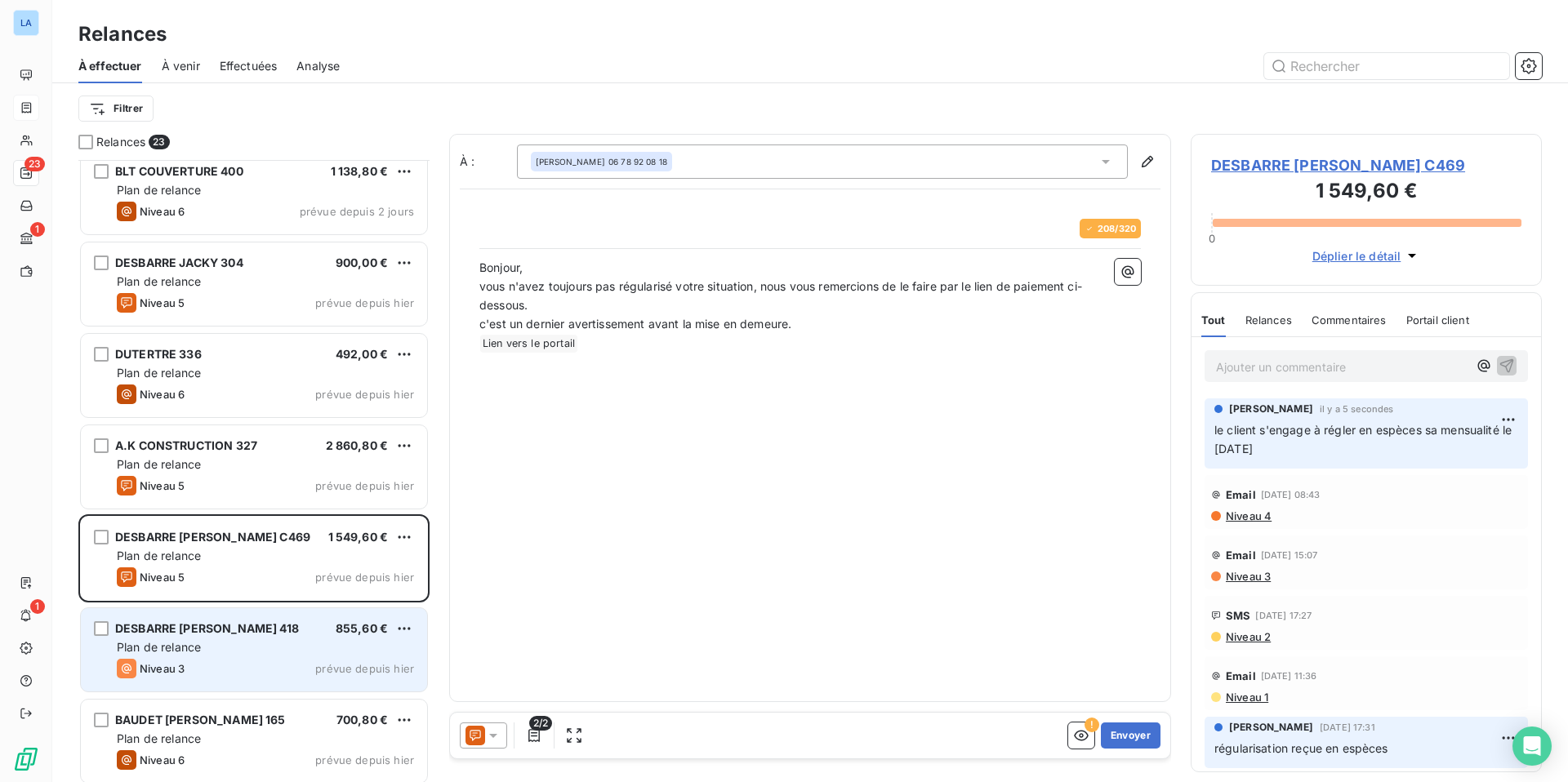
click at [183, 611] on div "Plan de relance" at bounding box center [265, 647] width 297 height 16
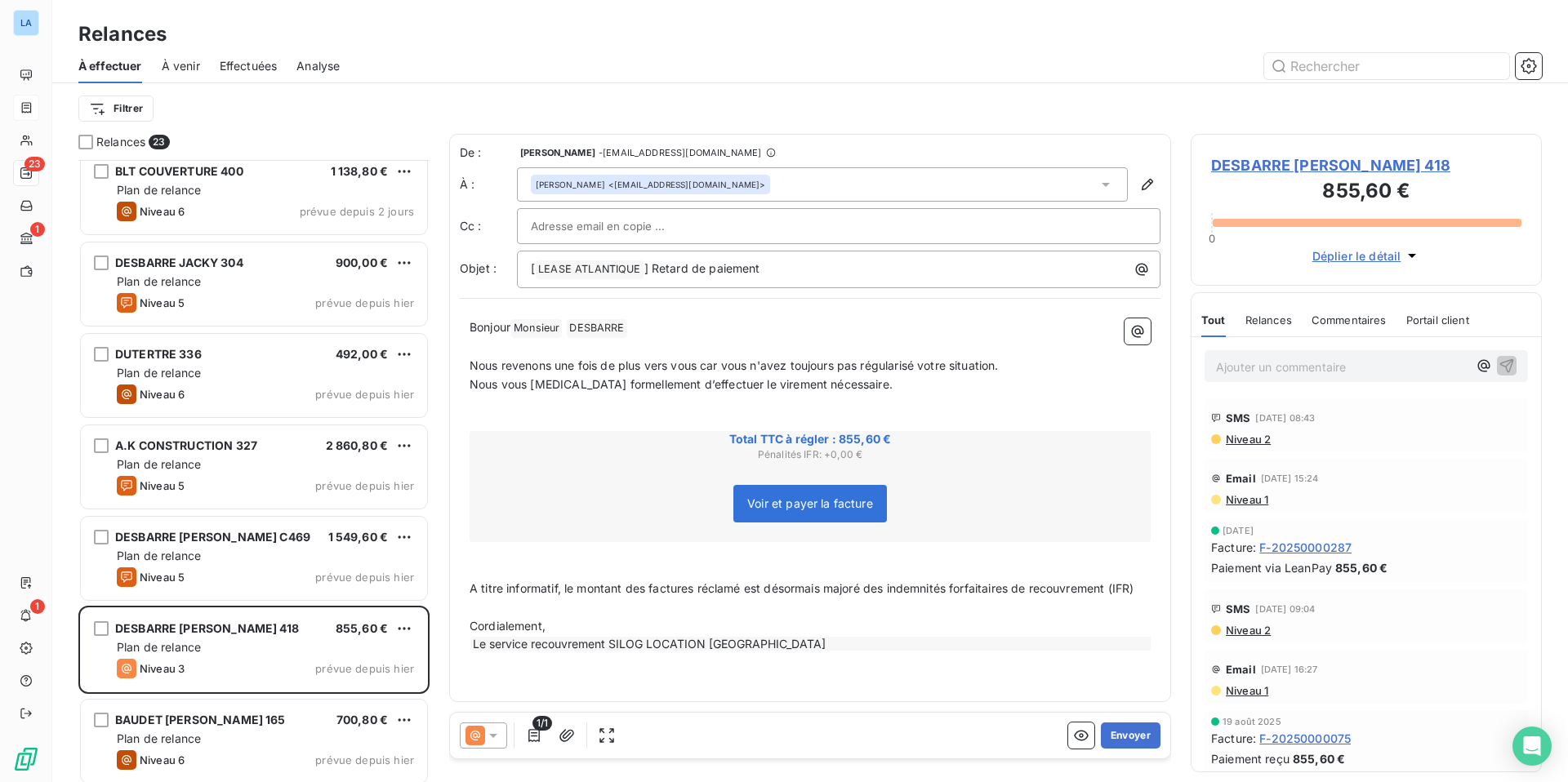
click at [1234, 360] on p "Ajouter un commentaire ﻿" at bounding box center [1341, 367] width 251 height 20
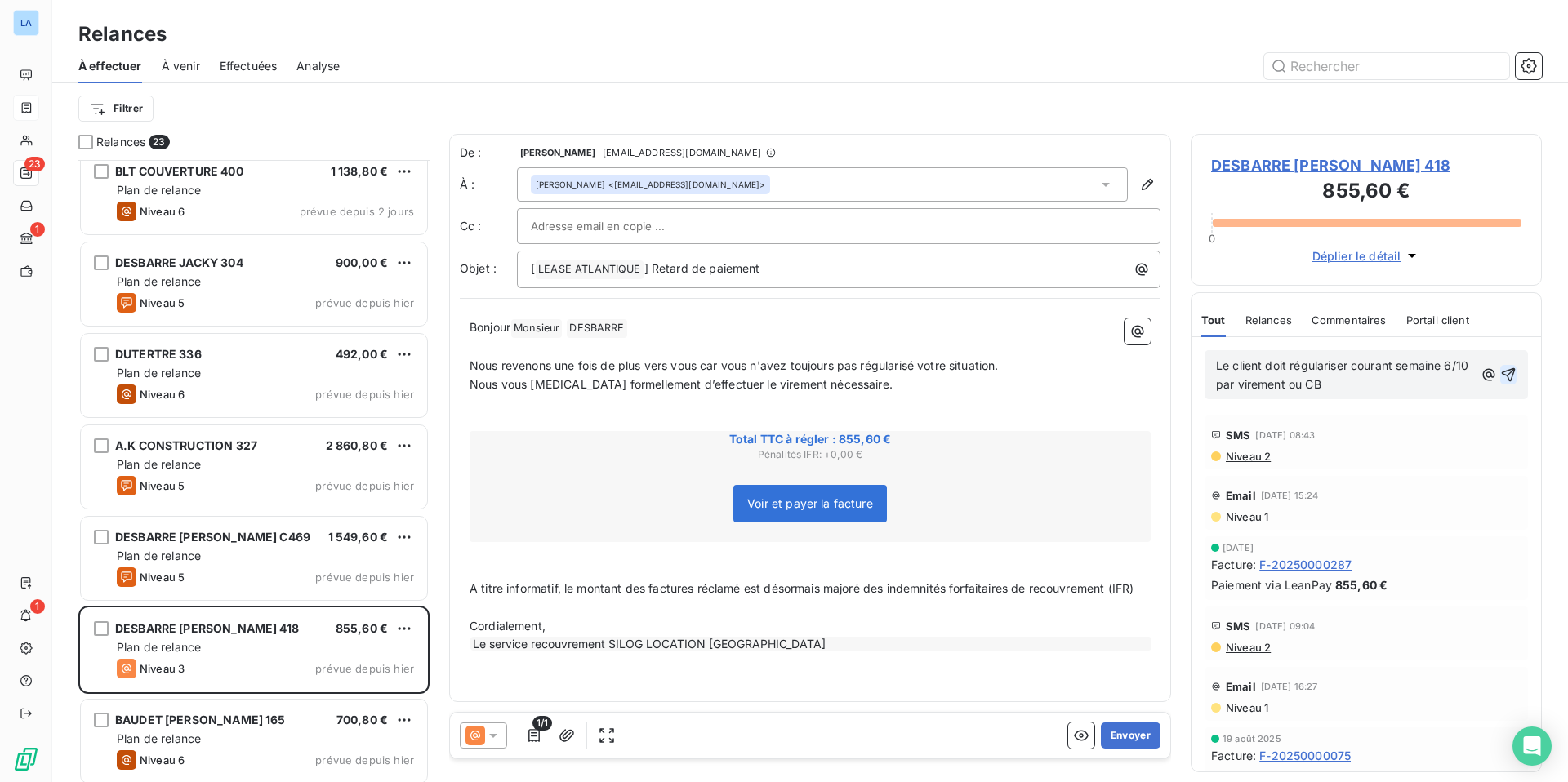
click at [1234, 376] on icon "button" at bounding box center [1507, 374] width 16 height 16
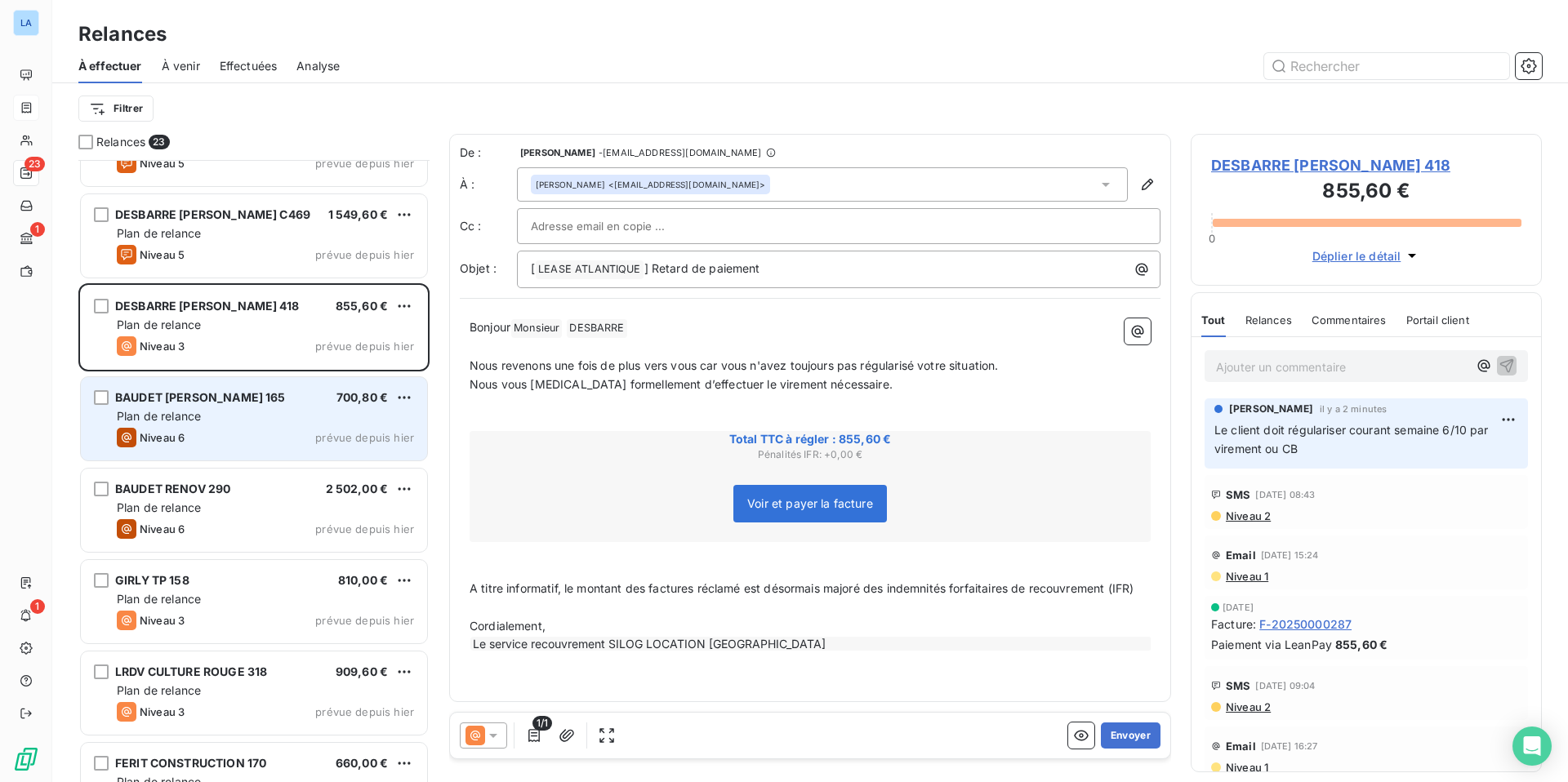
scroll to position [1434, 0]
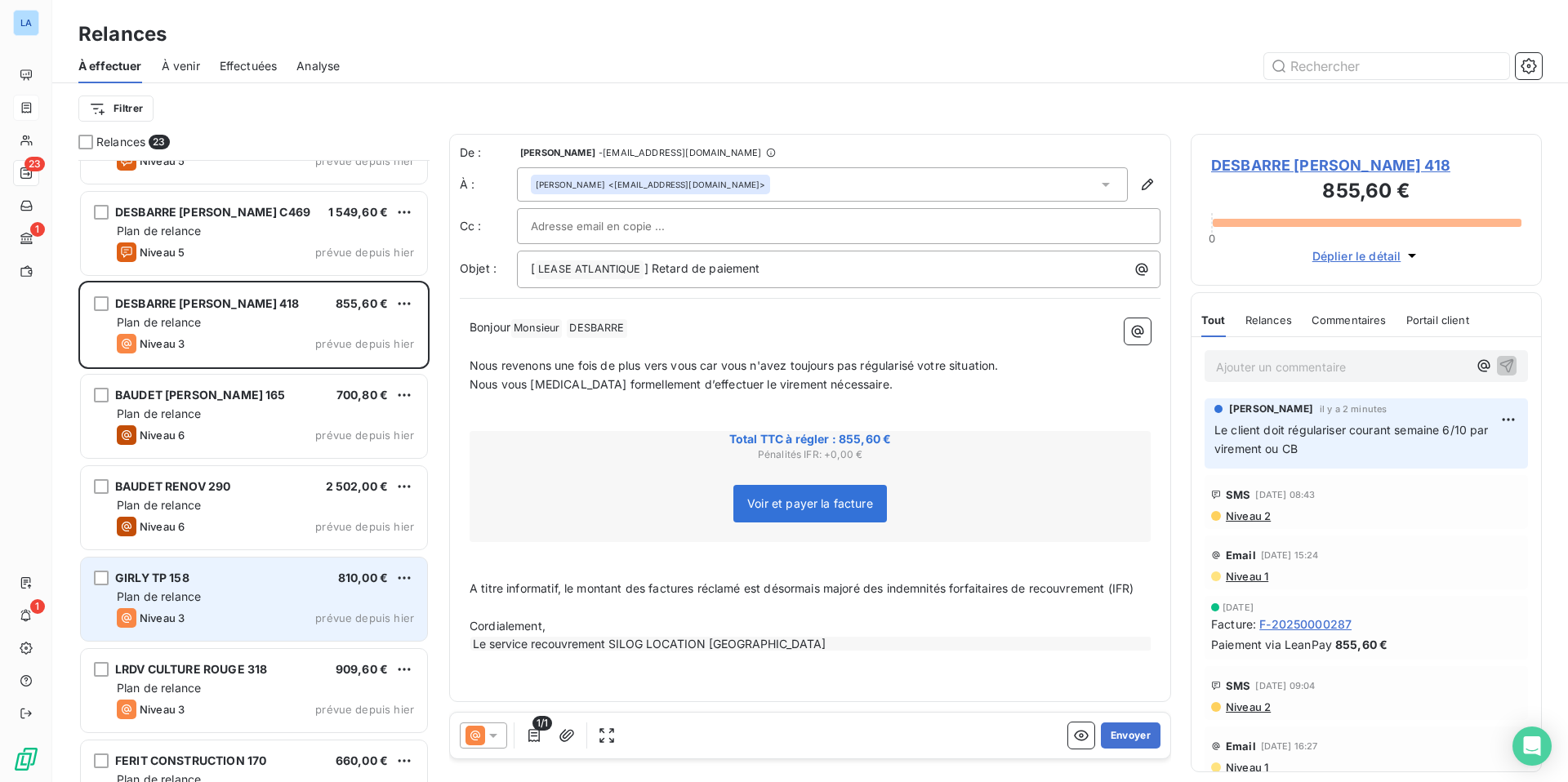
click at [233, 611] on div "Niveau 3 prévue depuis [DATE]" at bounding box center [265, 618] width 297 height 20
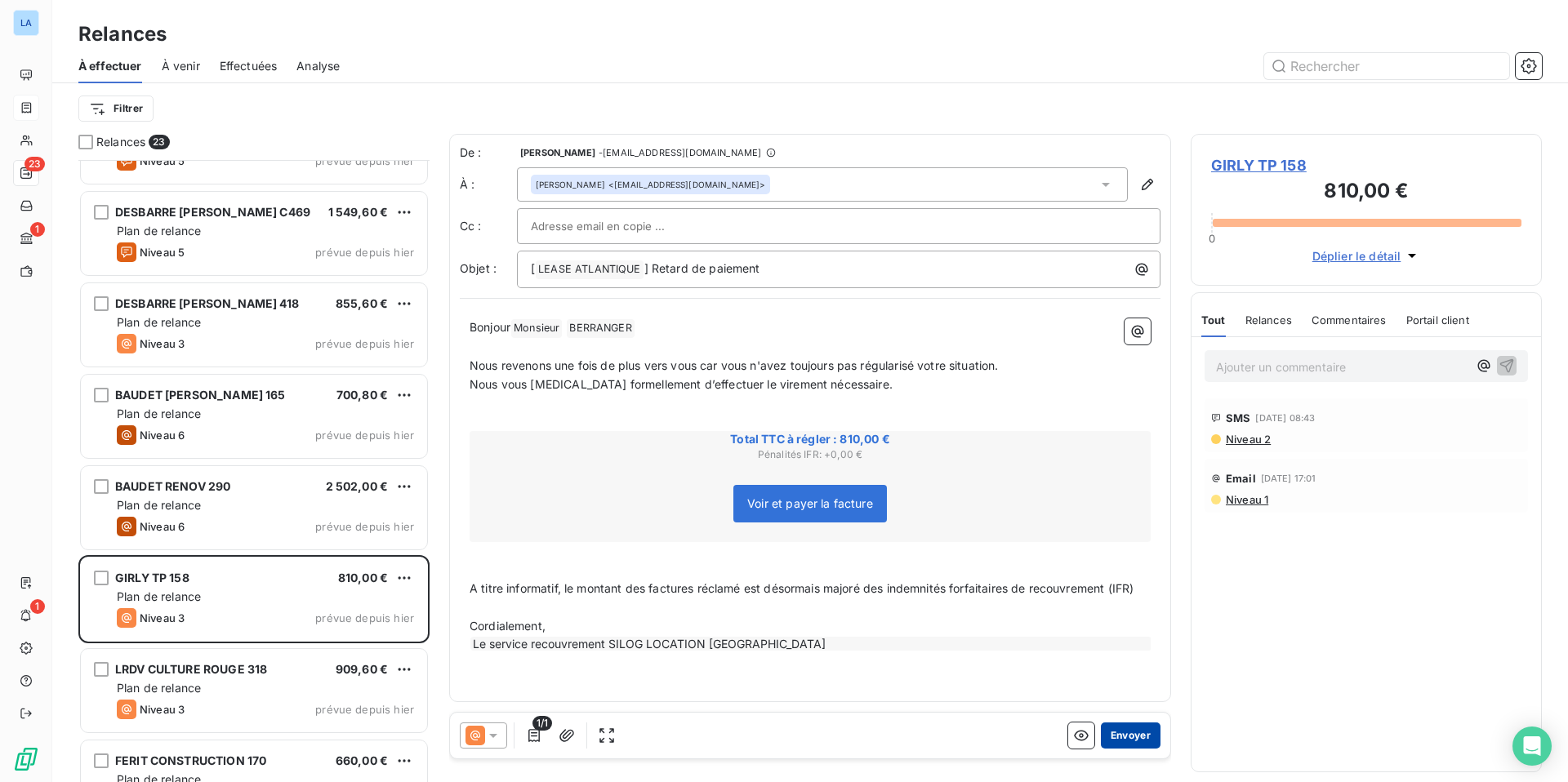
click at [1127, 611] on button "Envoyer" at bounding box center [1131, 735] width 60 height 26
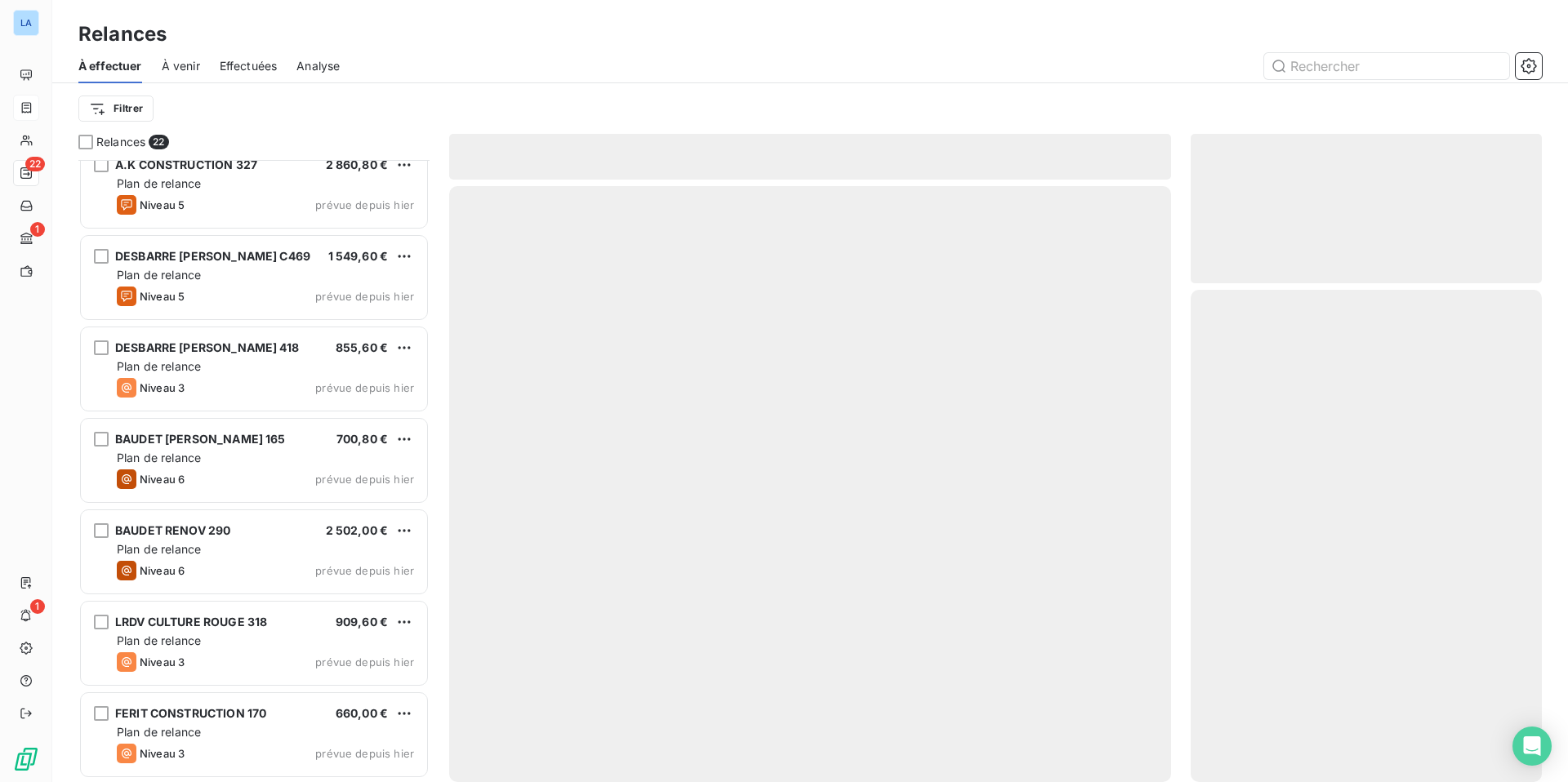
scroll to position [1389, 0]
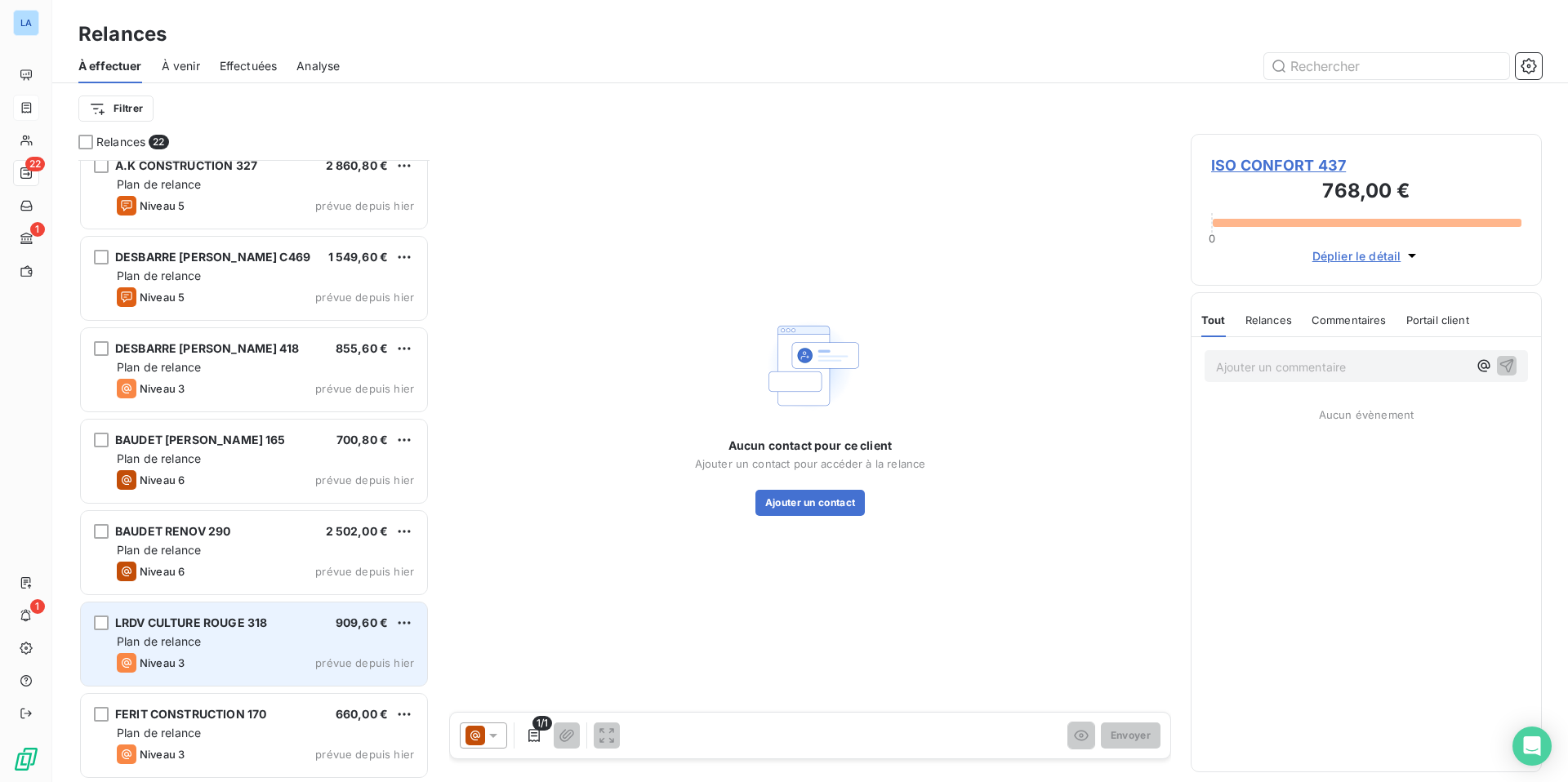
click at [264, 611] on div "Plan de relance" at bounding box center [265, 641] width 297 height 16
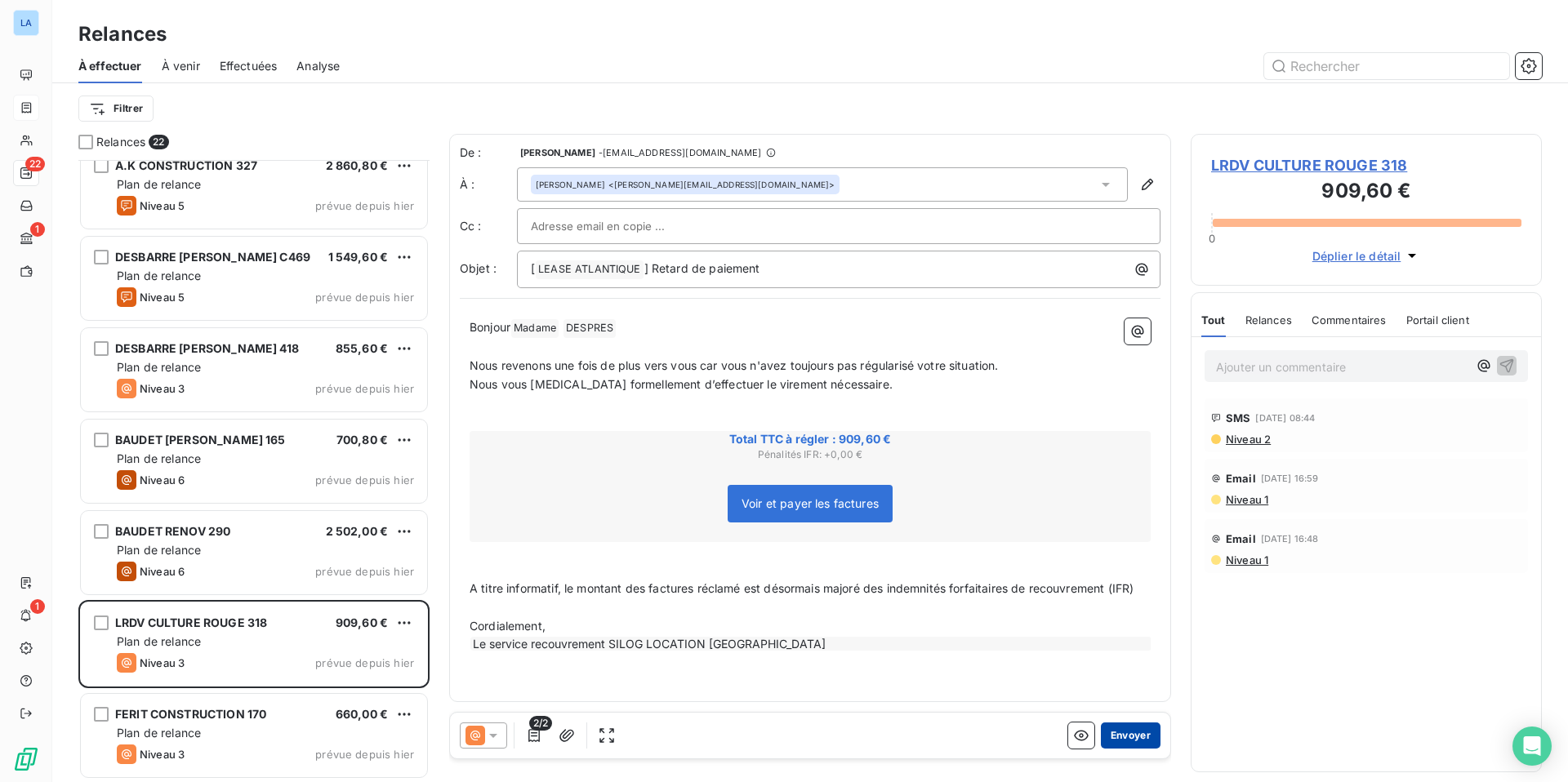
click at [1127, 611] on button "Envoyer" at bounding box center [1131, 735] width 60 height 26
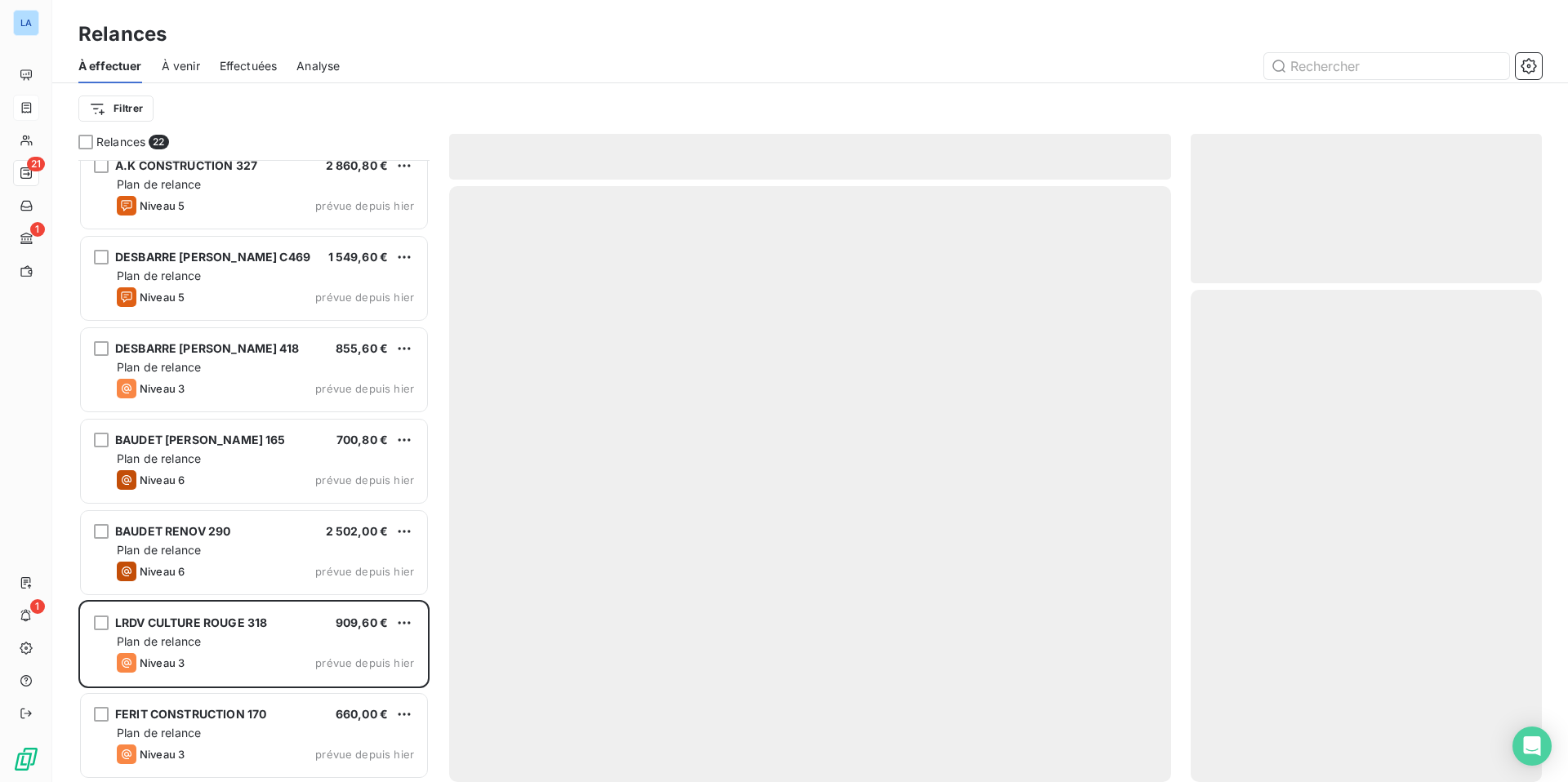
scroll to position [1297, 0]
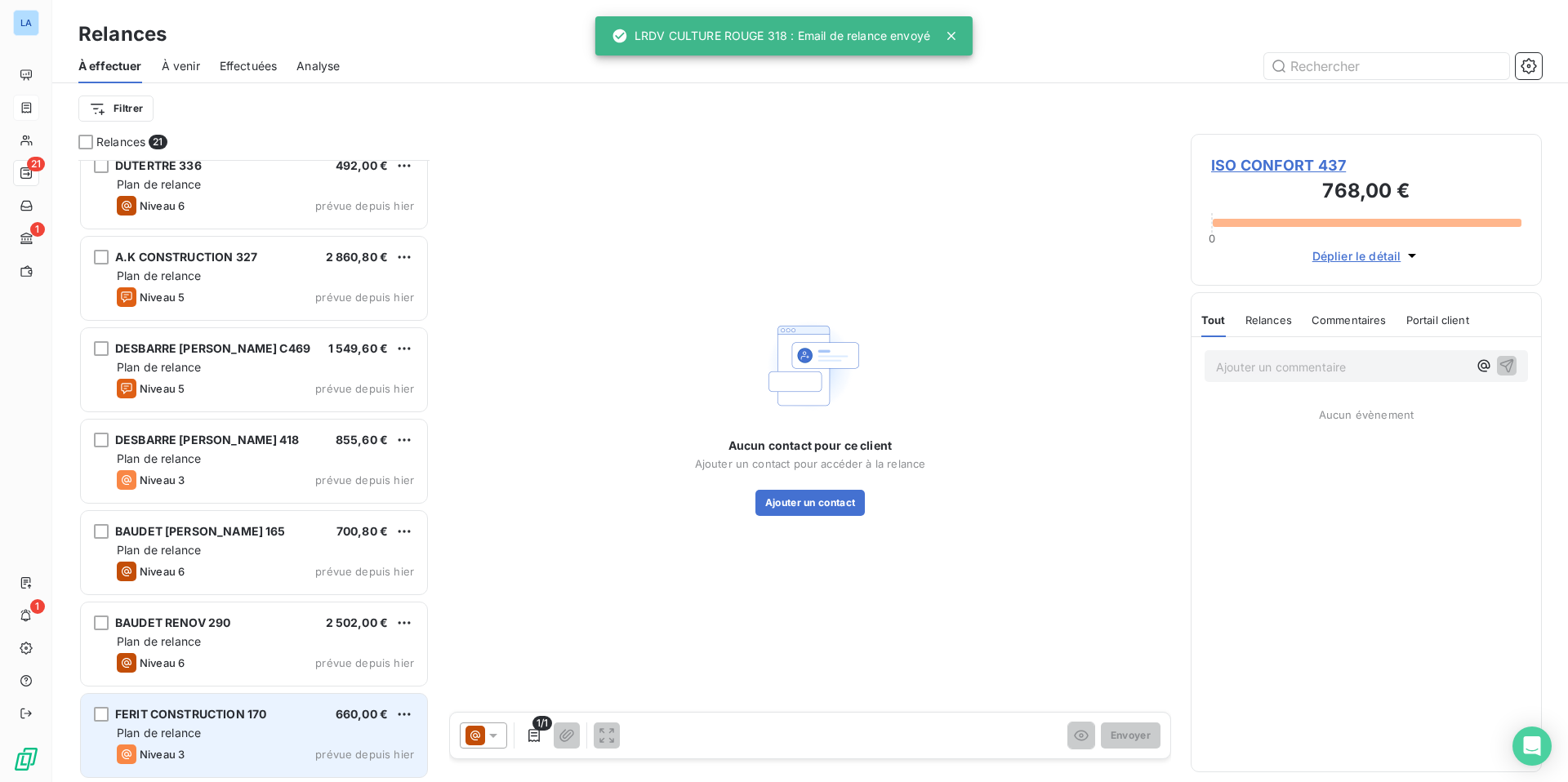
click at [243, 611] on div "FERIT CONSTRUCTION 170 660,00 € Plan de relance Niveau 3 prévue depuis [DATE]" at bounding box center [254, 735] width 346 height 83
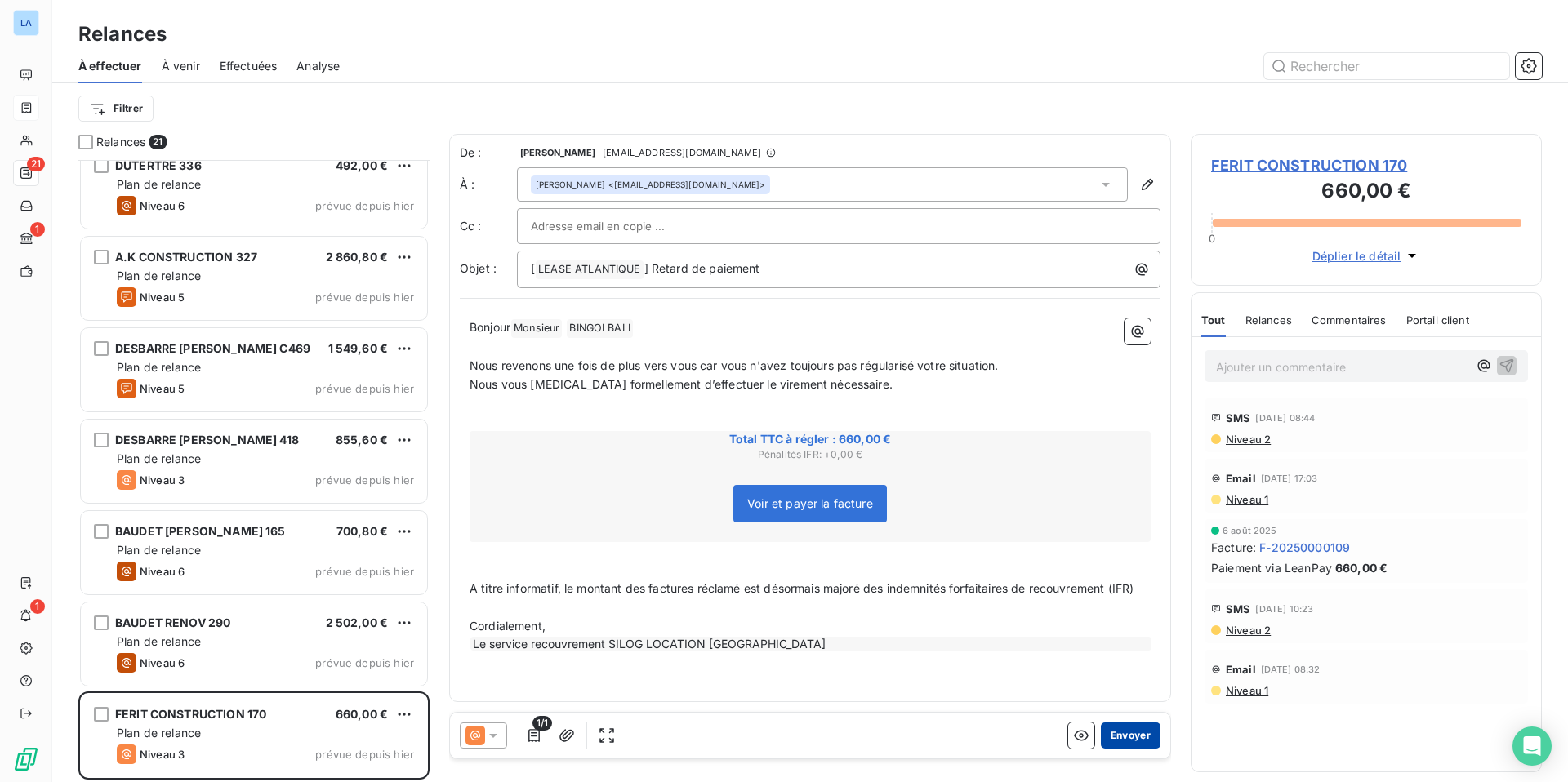
click at [1127, 611] on button "Envoyer" at bounding box center [1131, 735] width 60 height 26
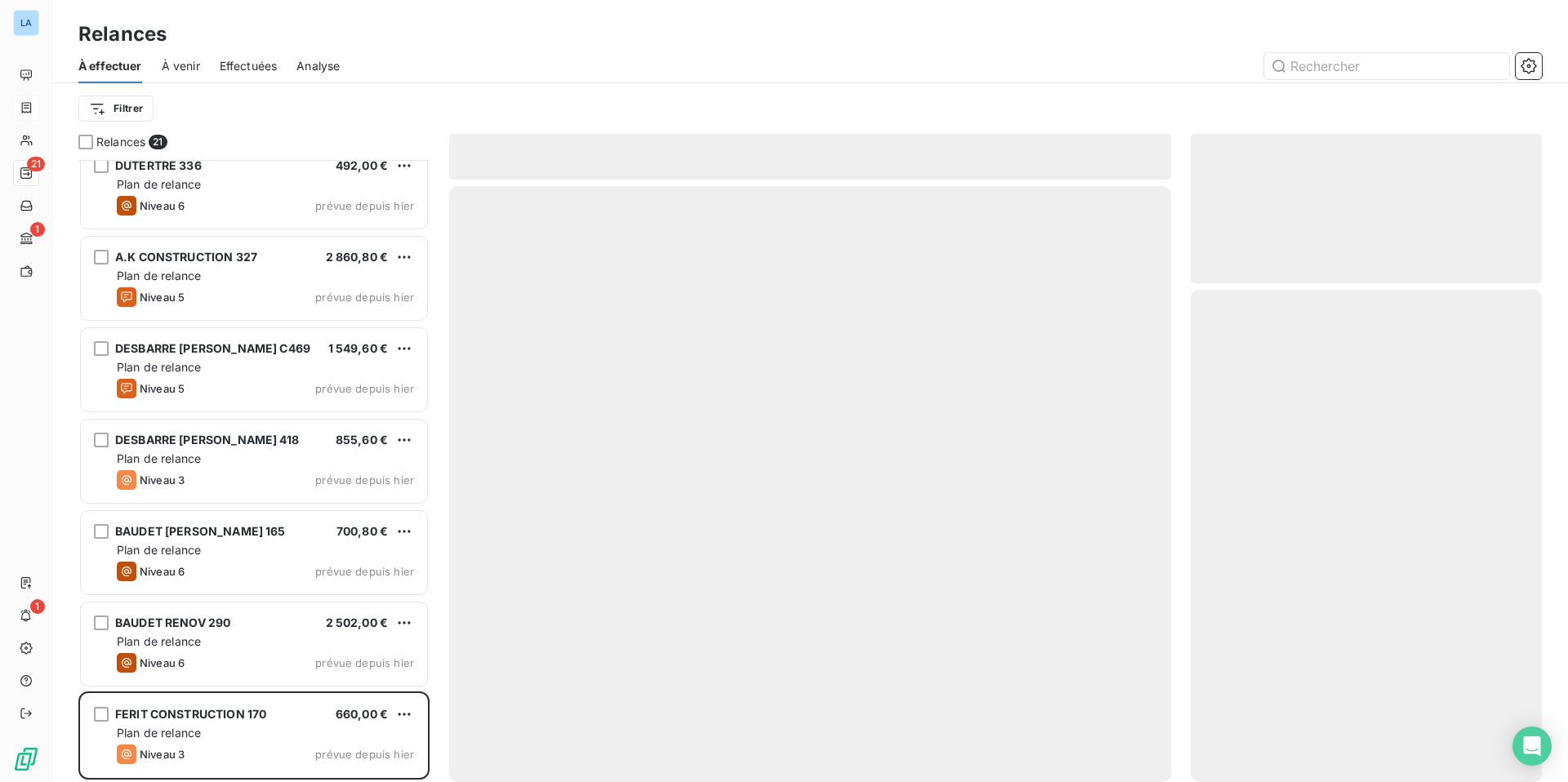
scroll to position [1206, 0]
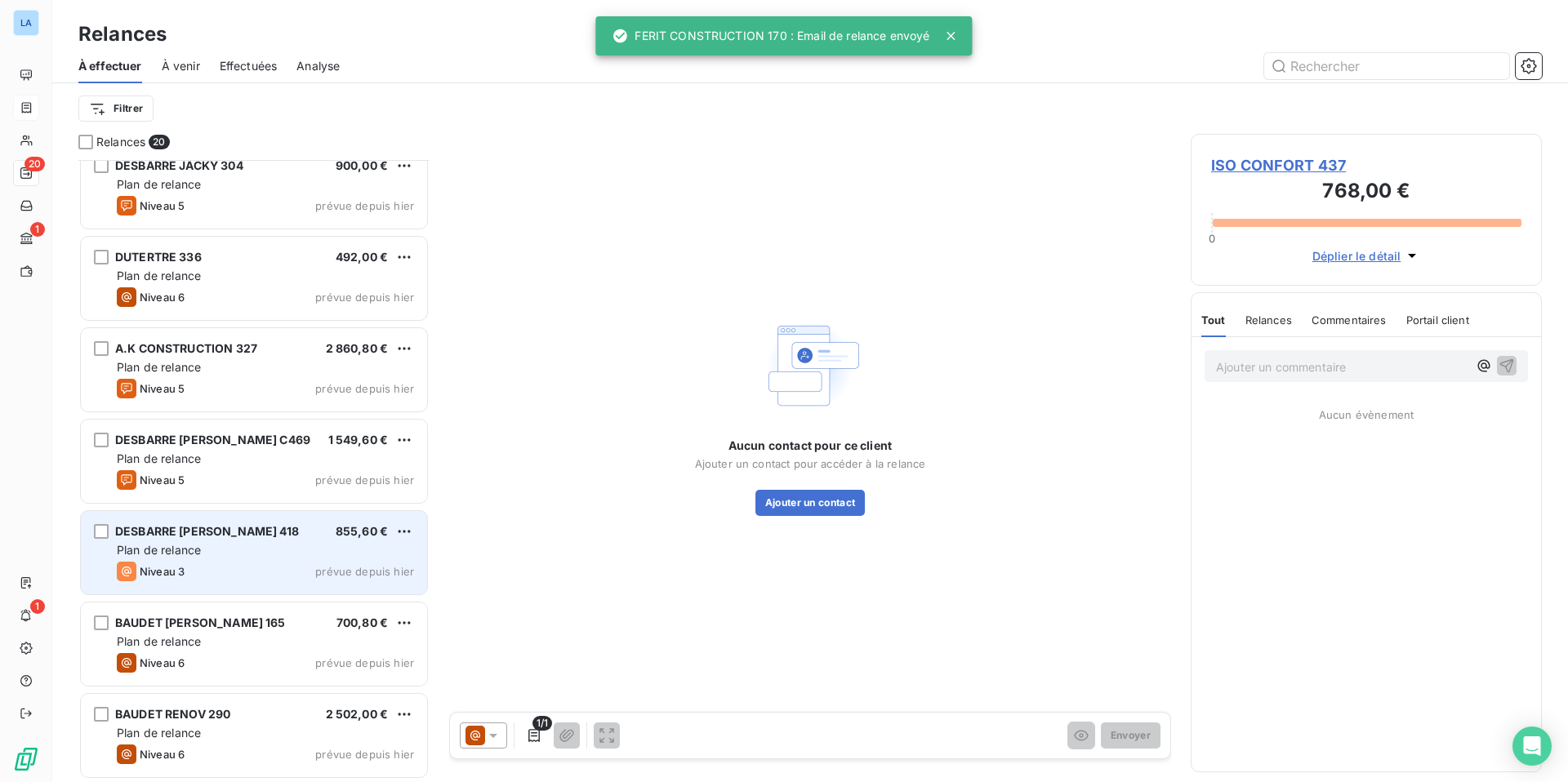
scroll to position [1207, 0]
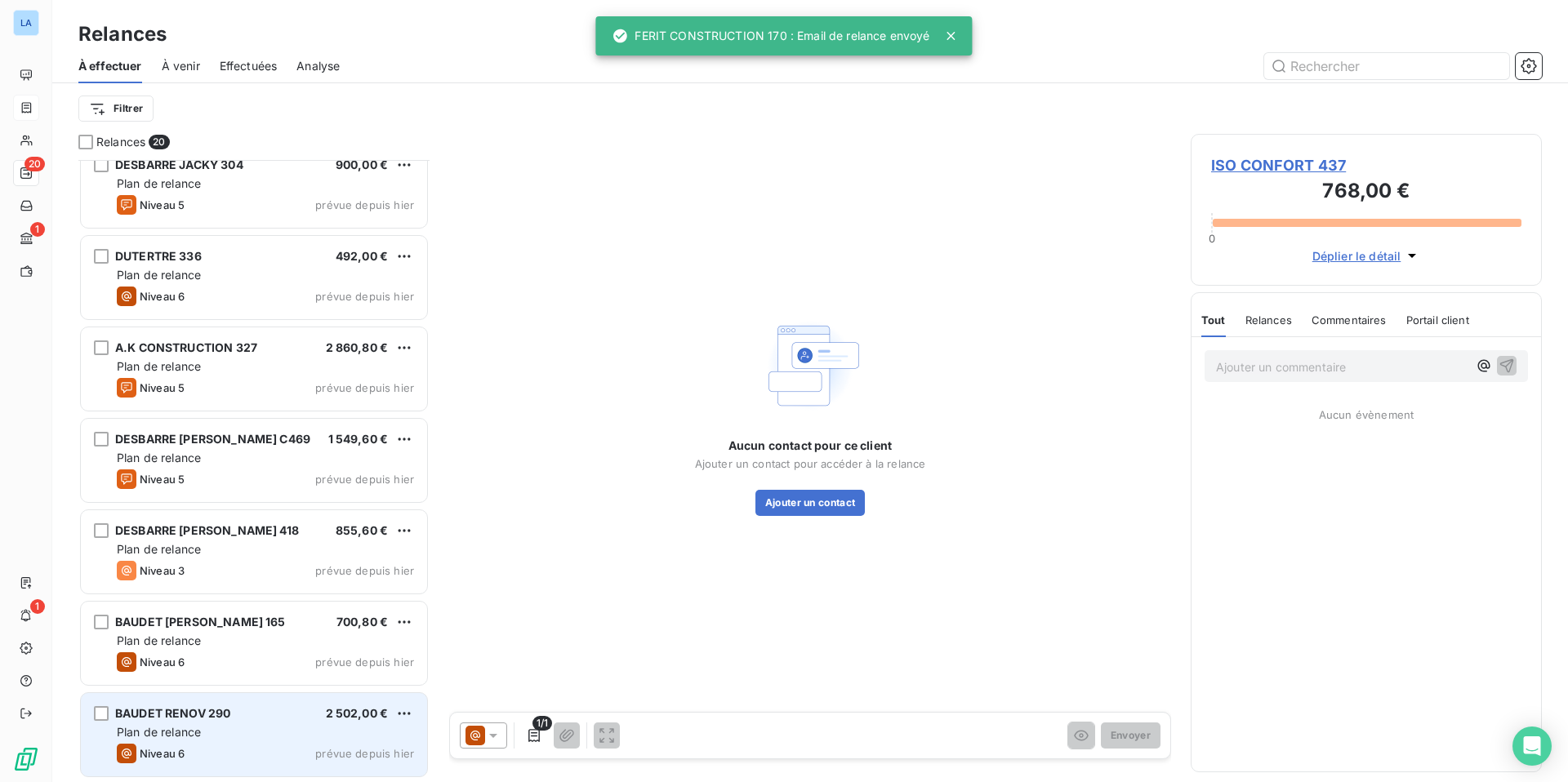
click at [262, 611] on div "Plan de relance" at bounding box center [265, 732] width 297 height 16
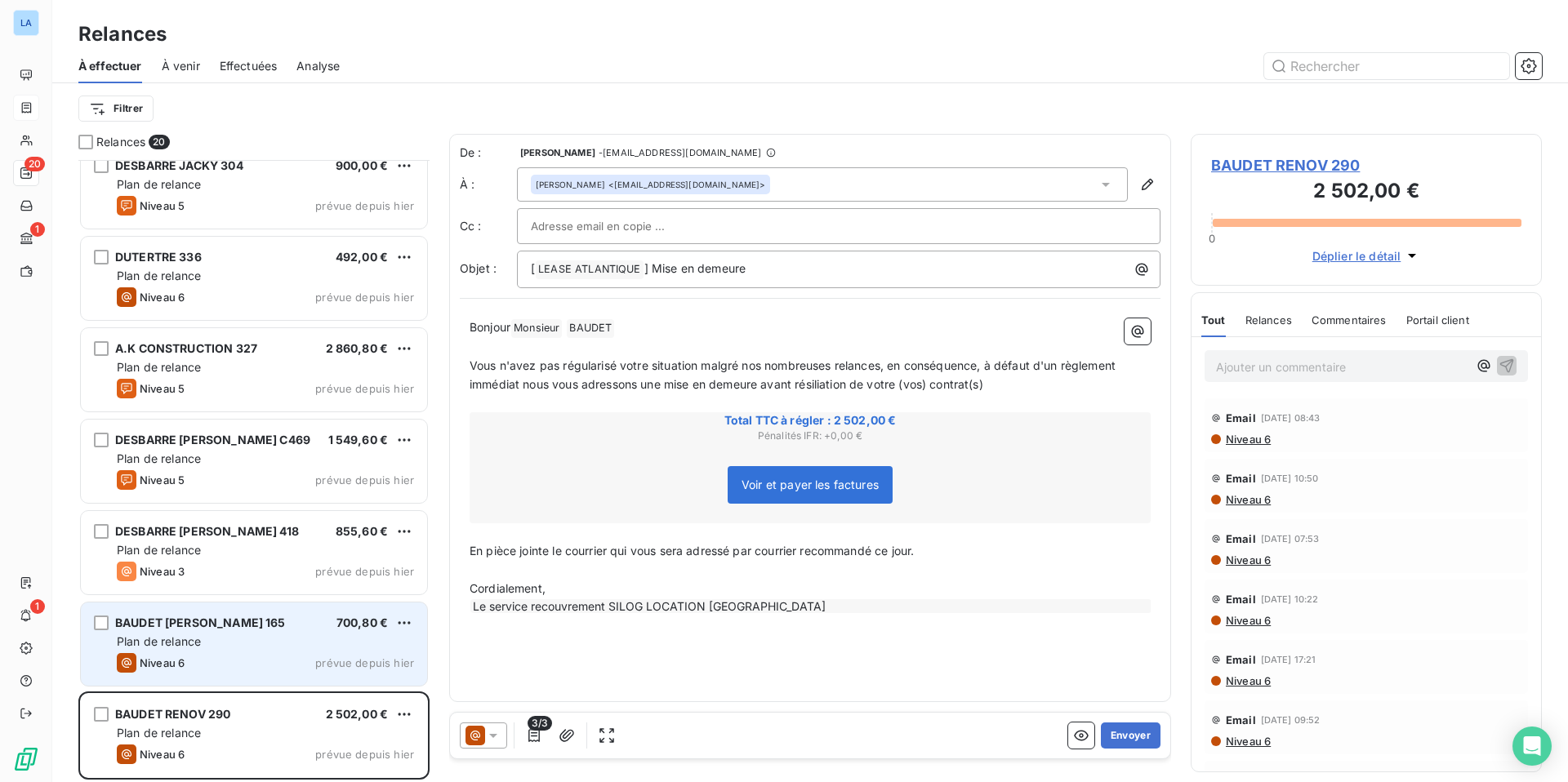
click at [256, 611] on div "Plan de relance" at bounding box center [265, 641] width 297 height 16
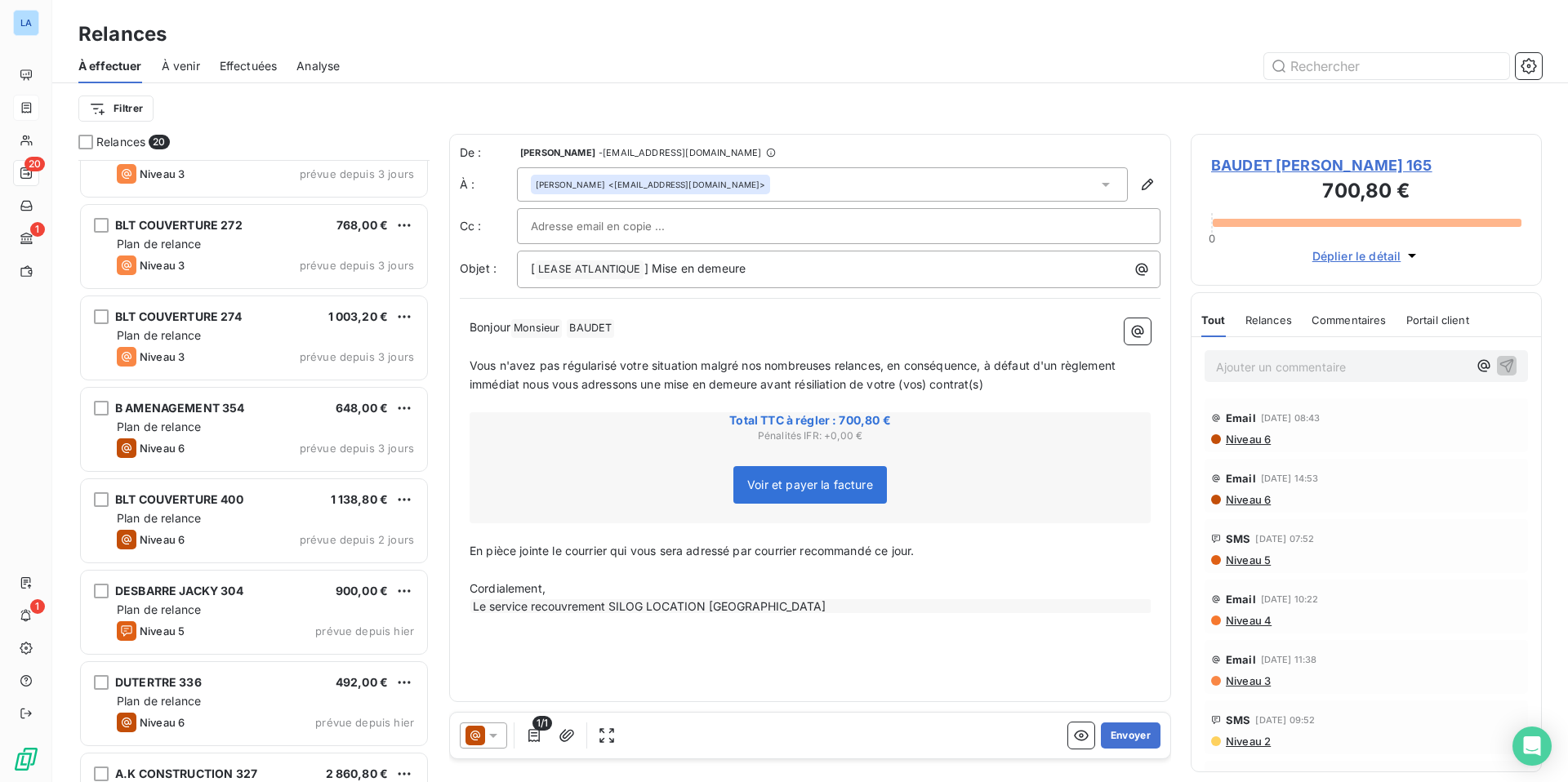
scroll to position [773, 0]
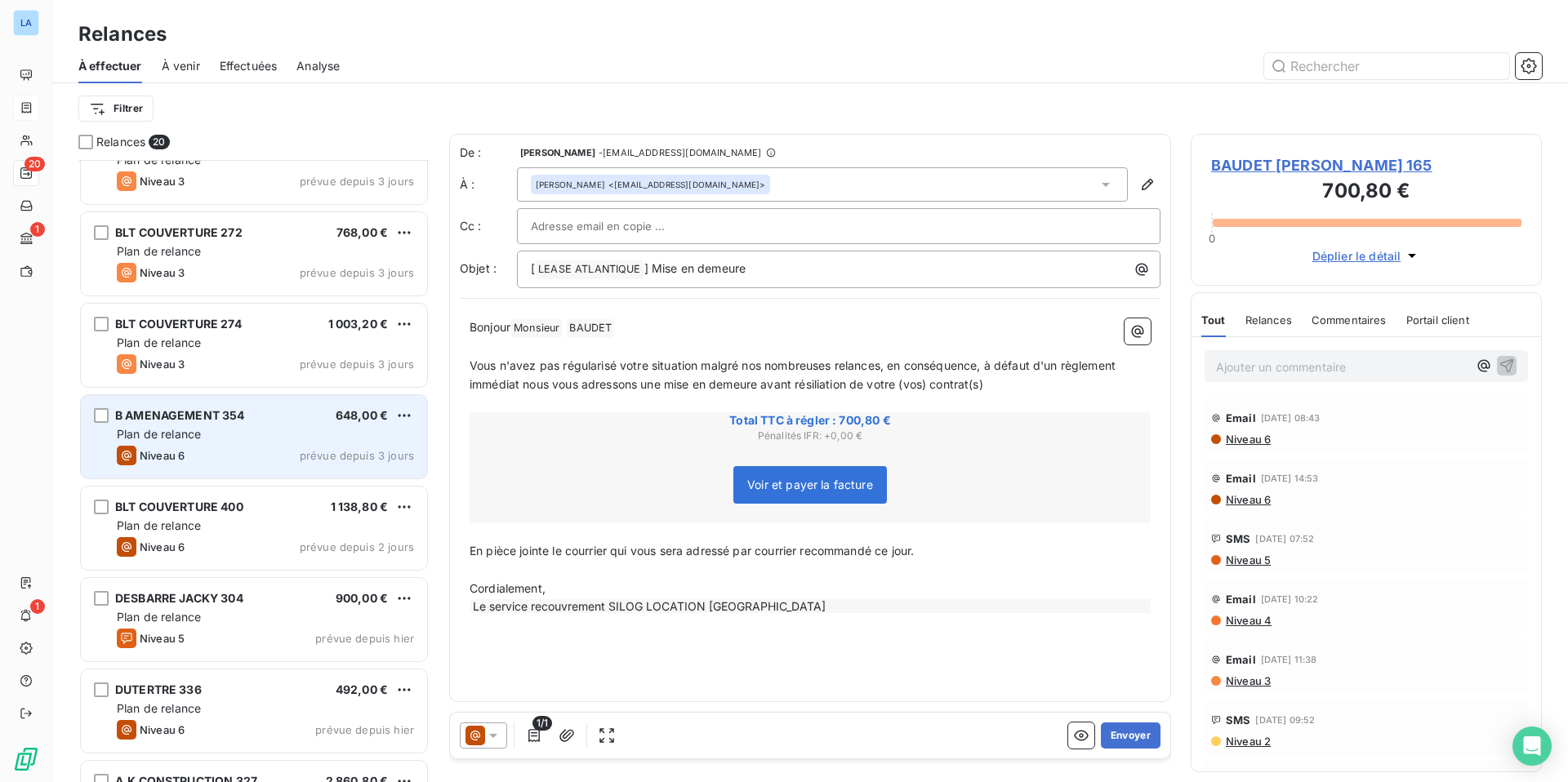
click at [275, 431] on div "Plan de relance" at bounding box center [265, 434] width 297 height 16
